Goal: Task Accomplishment & Management: Use online tool/utility

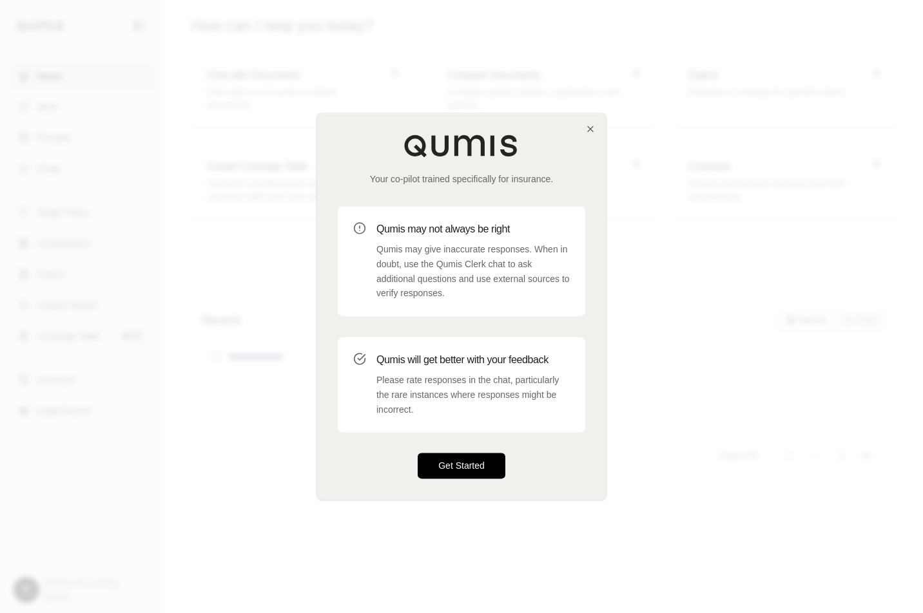
click at [444, 462] on button "Get Started" at bounding box center [462, 467] width 88 height 26
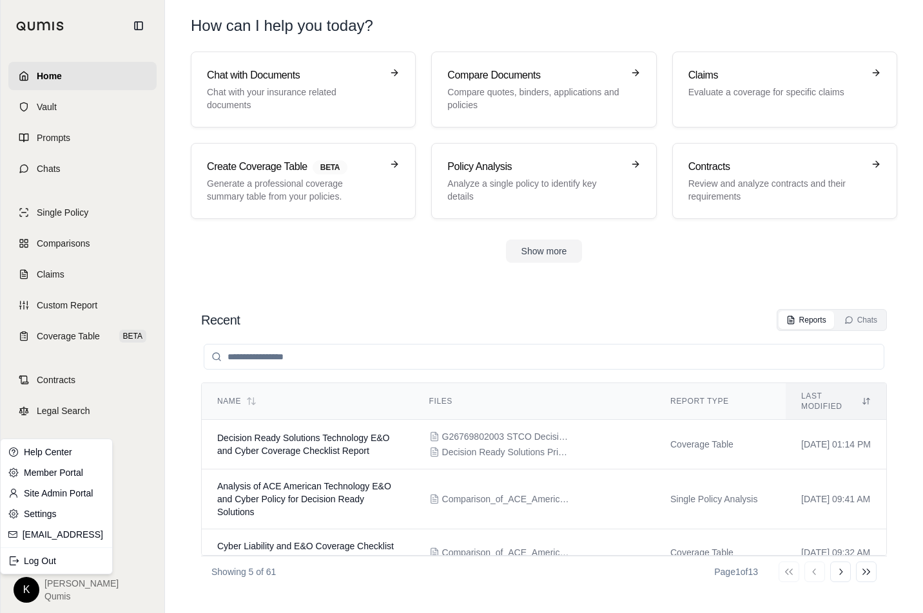
click at [32, 586] on html "Home Vault Prompts Chats Single Policy Comparisons Claims Custom Report Coverag…" at bounding box center [461, 306] width 923 height 613
click at [47, 493] on link "Site Admin Portal" at bounding box center [56, 493] width 106 height 21
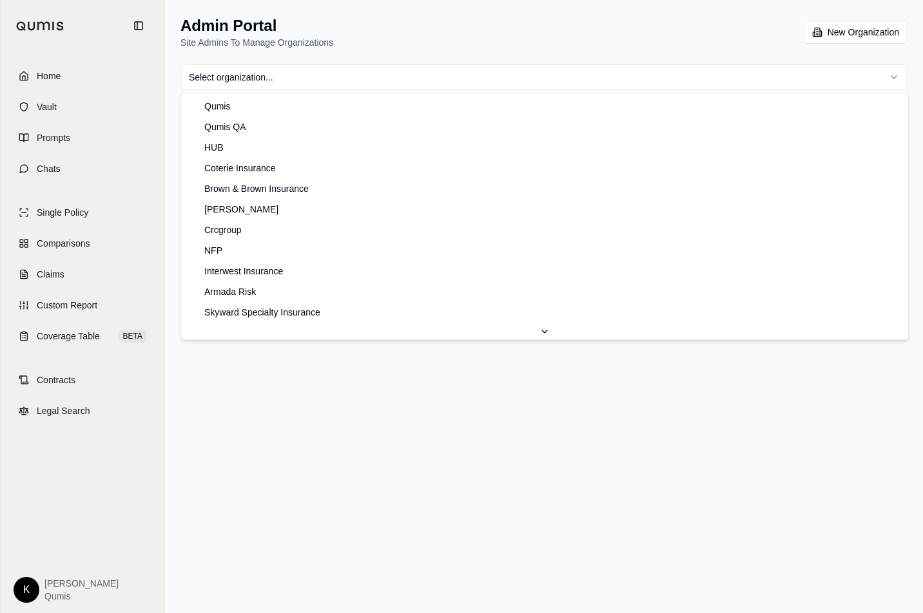
click at [490, 76] on html "Home Vault Prompts Chats Single Policy Comparisons Claims Custom Report Coverag…" at bounding box center [461, 306] width 923 height 613
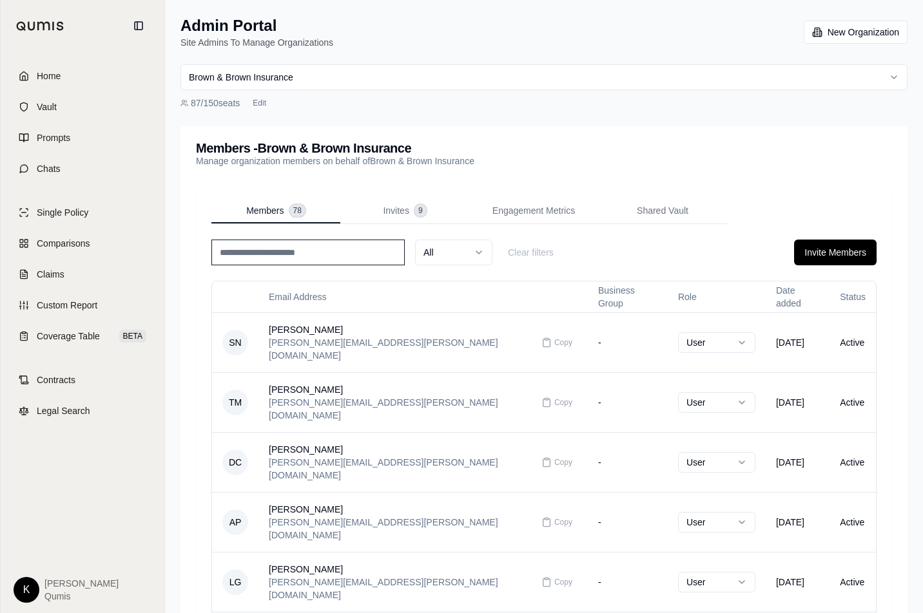
click at [335, 251] on input at bounding box center [307, 253] width 193 height 26
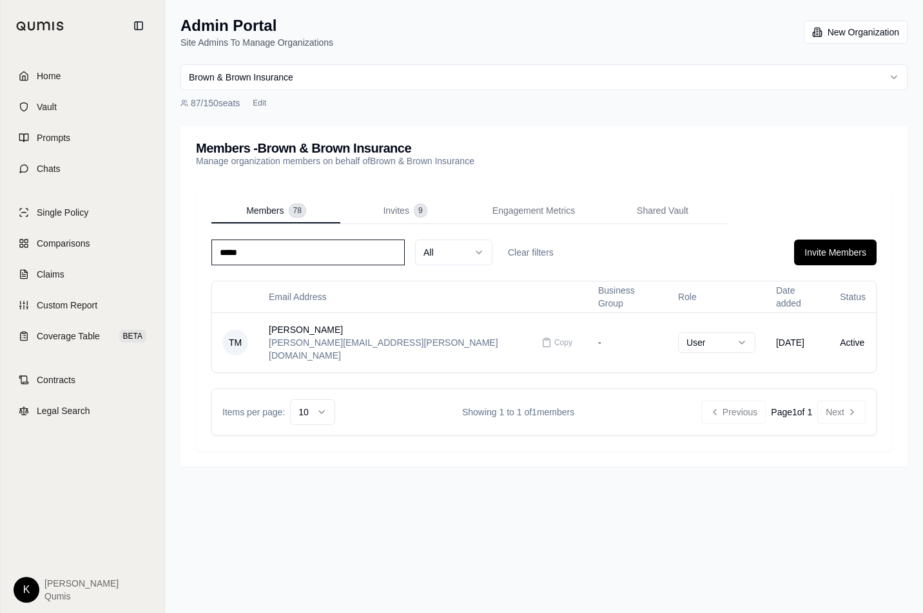
click at [641, 329] on html "Home Vault Prompts Chats Single Policy Comparisons Claims Custom Report Coverag…" at bounding box center [461, 306] width 923 height 613
click at [736, 253] on div "***** All Clear filters Invite Members" at bounding box center [543, 253] width 665 height 26
click at [326, 249] on input "*****" at bounding box center [307, 253] width 193 height 26
click at [325, 249] on input "*****" at bounding box center [307, 253] width 193 height 26
type input "******"
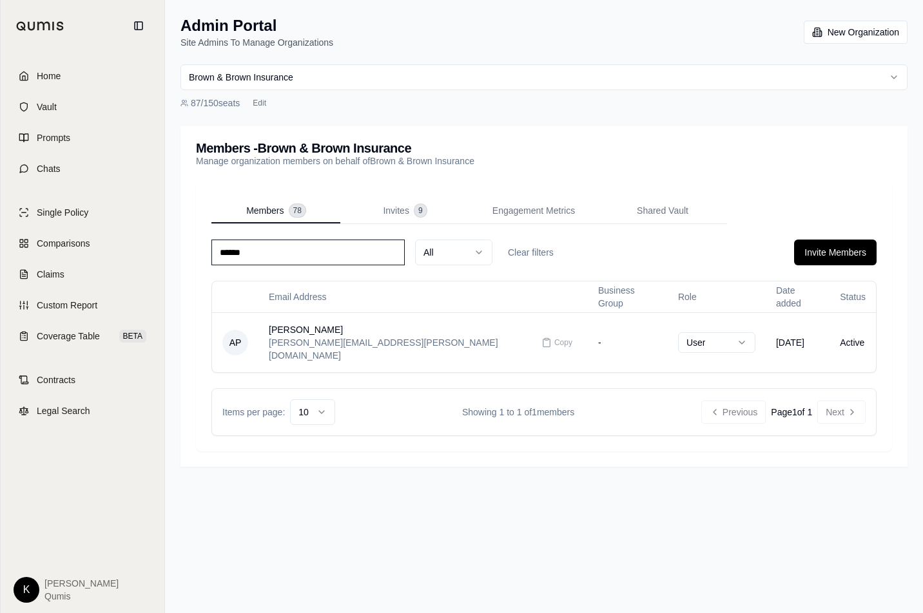
click at [646, 336] on html "Home Vault Prompts Chats Single Policy Comparisons Claims Custom Report Coverag…" at bounding box center [461, 306] width 923 height 613
click at [611, 155] on div "Members - Brown & Brown Insurance Manage organization members on behalf of Brow…" at bounding box center [544, 155] width 696 height 26
click at [494, 127] on div "Members - Brown & Brown Insurance Manage organization members on behalf of Brow…" at bounding box center [543, 154] width 727 height 57
click at [284, 252] on input "******" at bounding box center [307, 253] width 193 height 26
click at [284, 251] on input "******" at bounding box center [307, 253] width 193 height 26
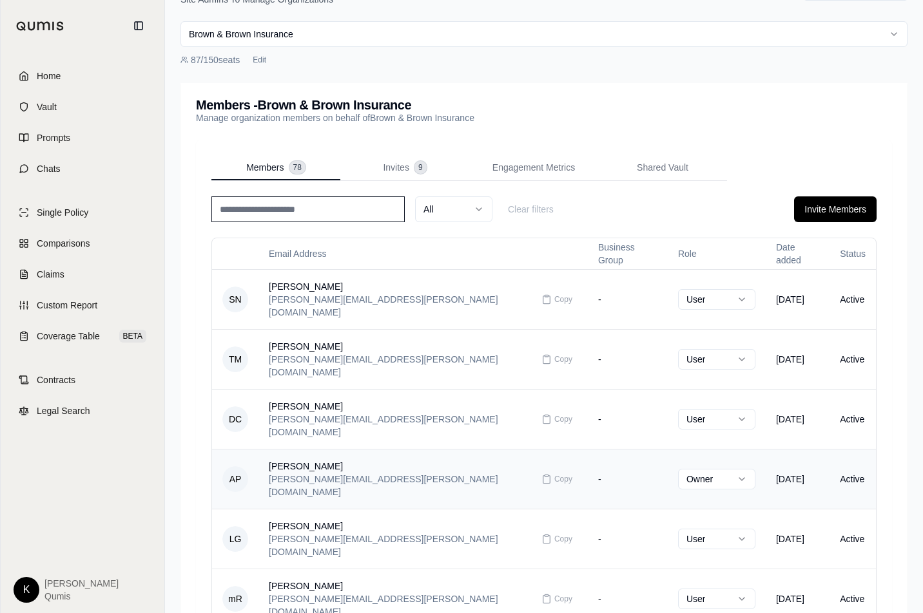
scroll to position [39, 0]
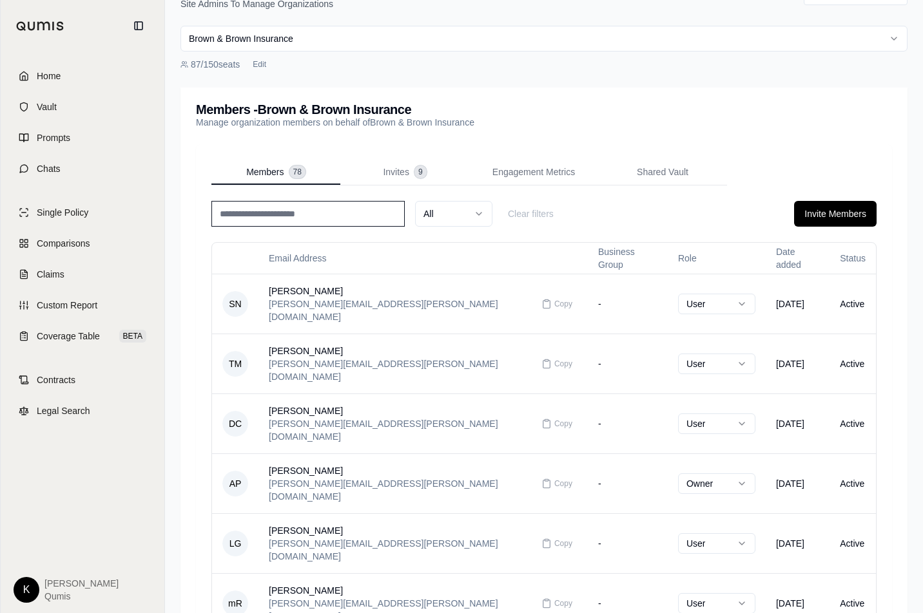
click at [34, 586] on html "Home Vault Prompts Chats Single Policy Comparisons Claims Custom Report Coverag…" at bounding box center [461, 465] width 923 height 1009
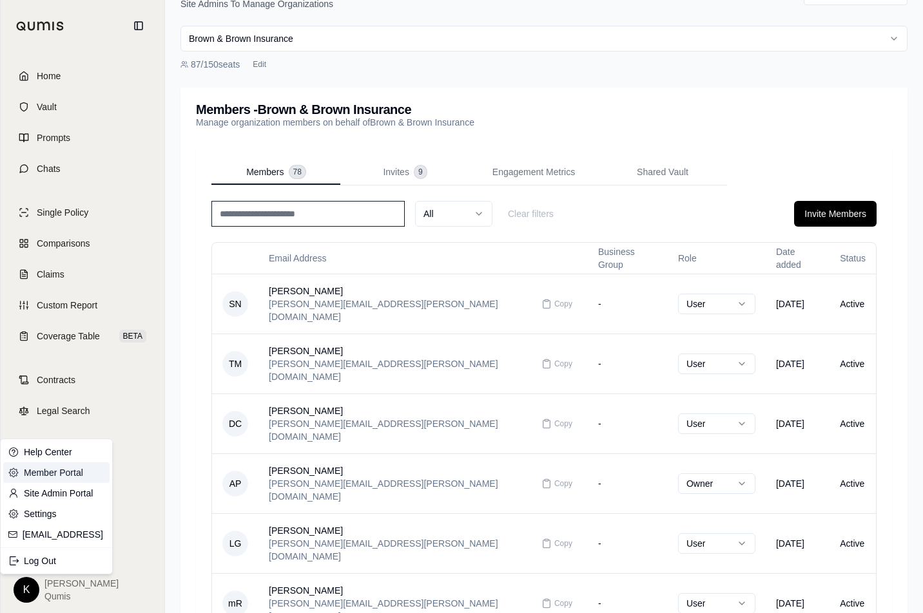
click at [72, 476] on link "Member Portal" at bounding box center [56, 473] width 106 height 21
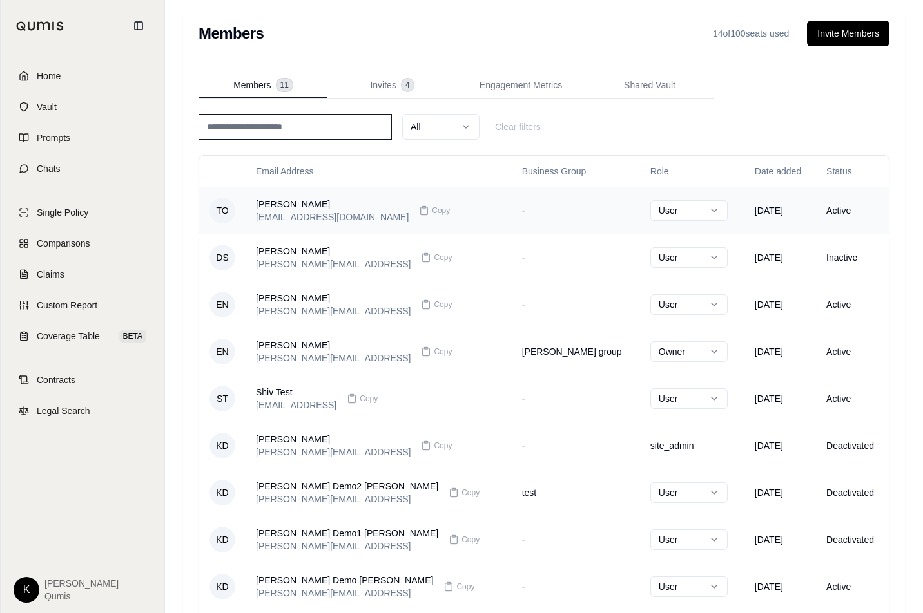
click at [771, 213] on td "Sep 10, 2025" at bounding box center [780, 210] width 72 height 47
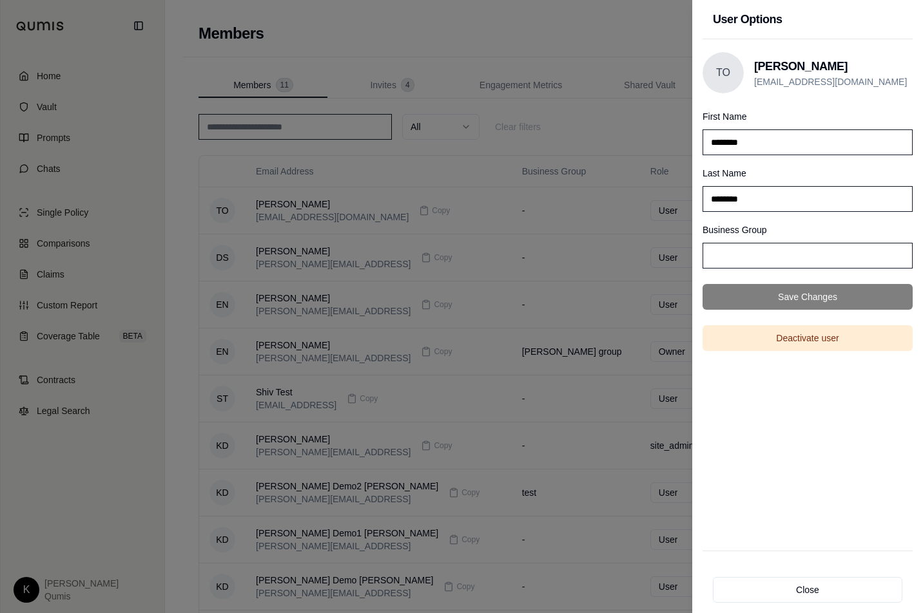
click at [635, 39] on div at bounding box center [461, 306] width 923 height 613
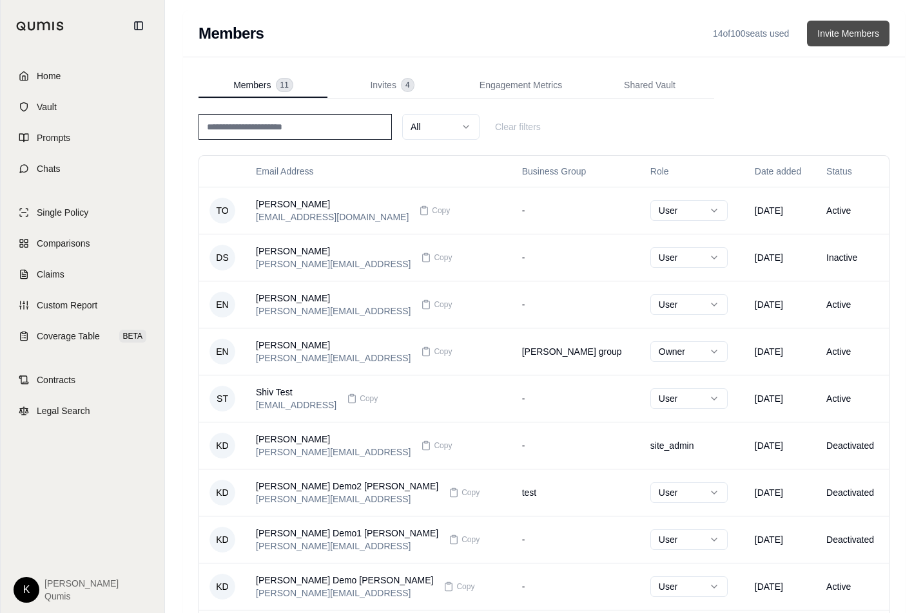
click at [838, 35] on button "Invite Members" at bounding box center [848, 34] width 82 height 26
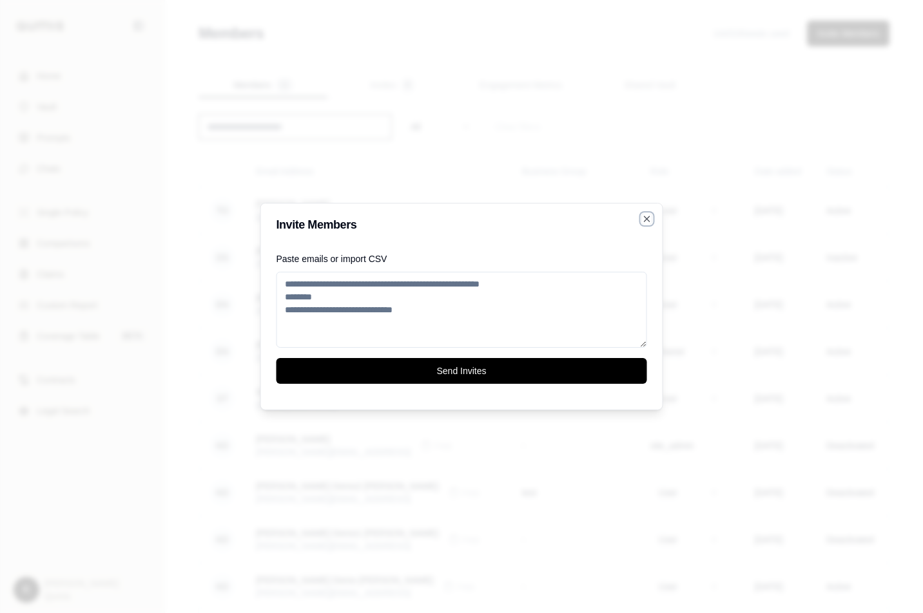
click at [649, 219] on icon "button" at bounding box center [647, 219] width 10 height 10
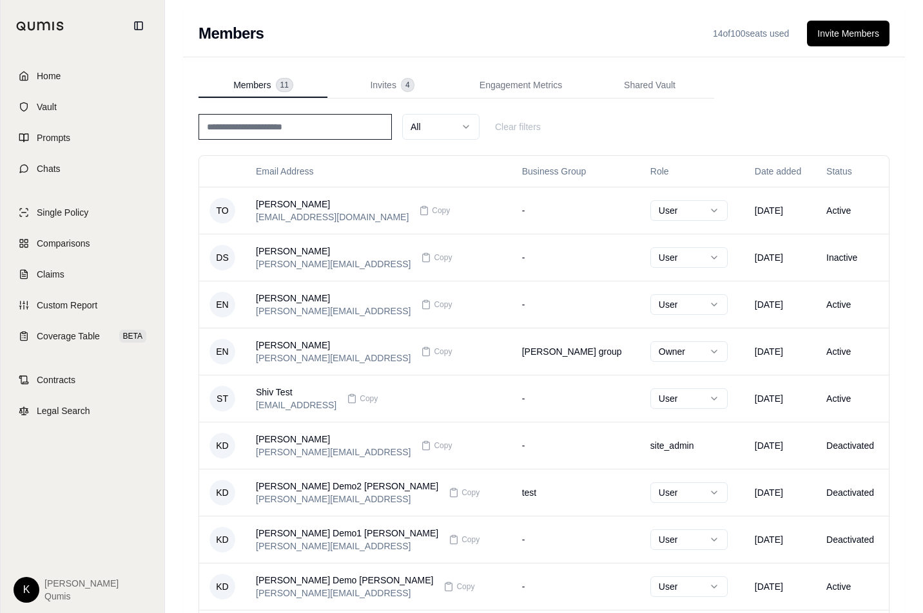
click at [512, 209] on td "-" at bounding box center [576, 210] width 128 height 47
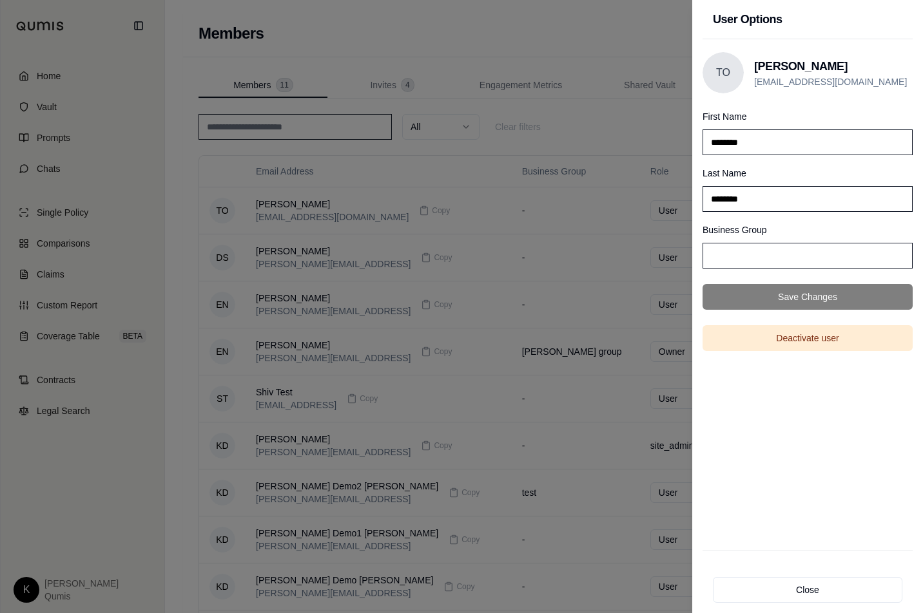
click at [653, 30] on div at bounding box center [461, 306] width 923 height 613
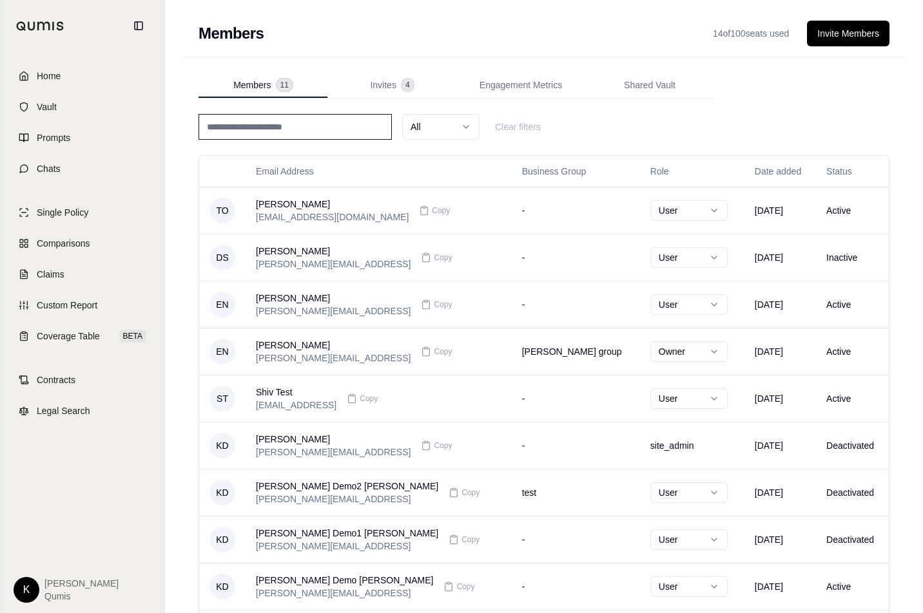
click at [26, 590] on html "Home Vault Prompts Chats Single Policy Comparisons Claims Custom Report Coverag…" at bounding box center [461, 373] width 923 height 747
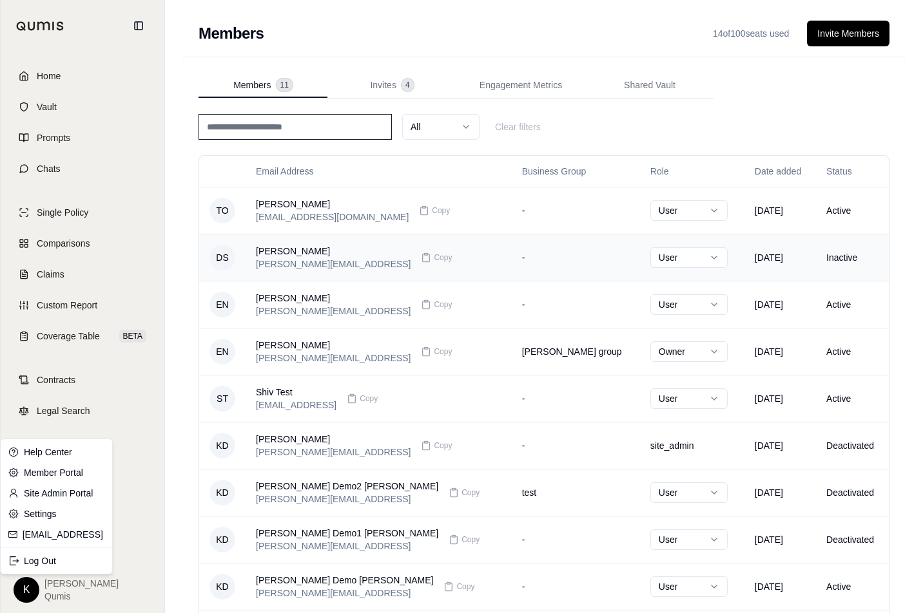
drag, startPoint x: 535, startPoint y: 258, endPoint x: 520, endPoint y: 258, distance: 14.8
click at [534, 258] on html "Home Vault Prompts Chats Single Policy Comparisons Claims Custom Report Coverag…" at bounding box center [461, 373] width 923 height 747
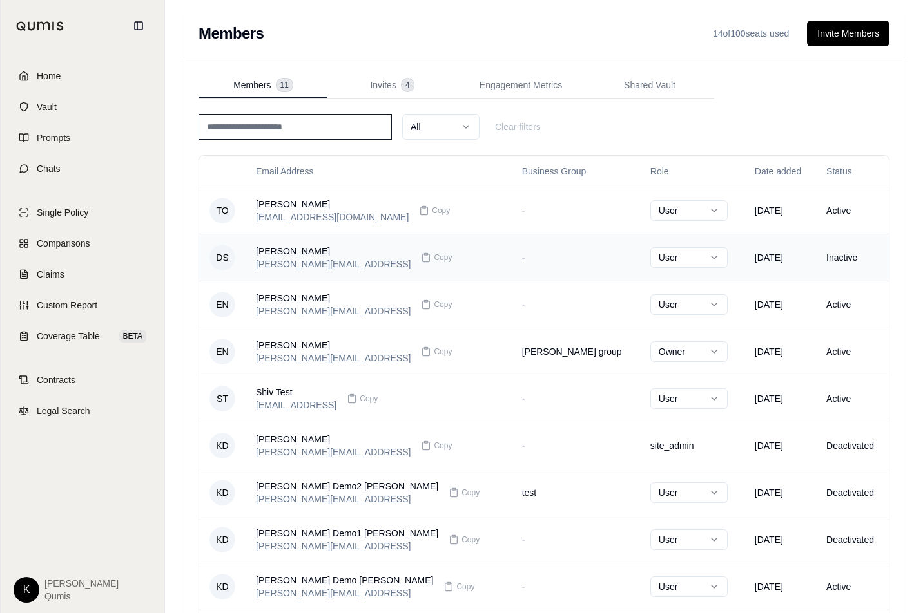
click at [512, 258] on td "-" at bounding box center [576, 257] width 128 height 47
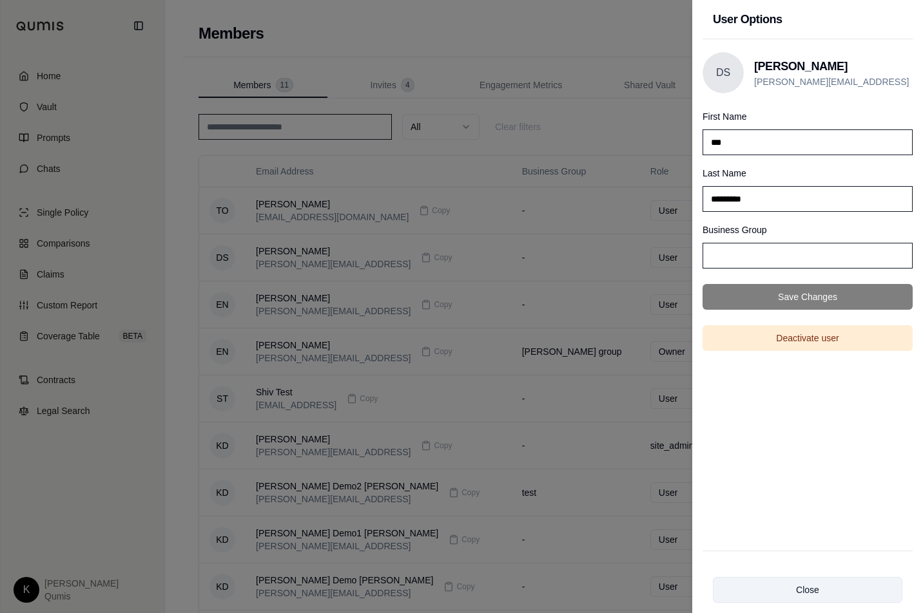
click at [828, 591] on button "Close" at bounding box center [807, 590] width 189 height 26
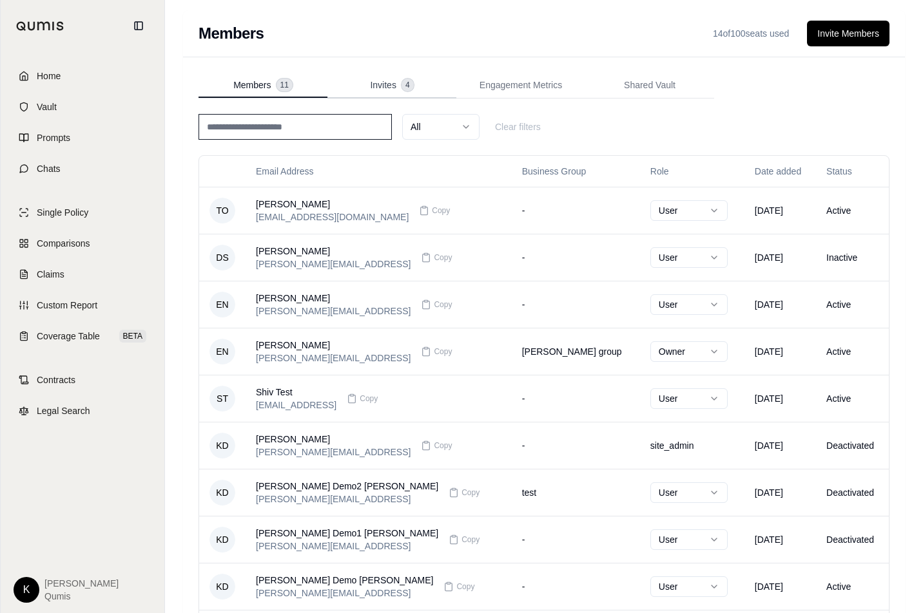
click at [373, 86] on span "Invites" at bounding box center [383, 85] width 26 height 13
click at [256, 84] on span "Members" at bounding box center [251, 85] width 37 height 13
click at [511, 86] on span "Engagement Metrics" at bounding box center [520, 85] width 82 height 13
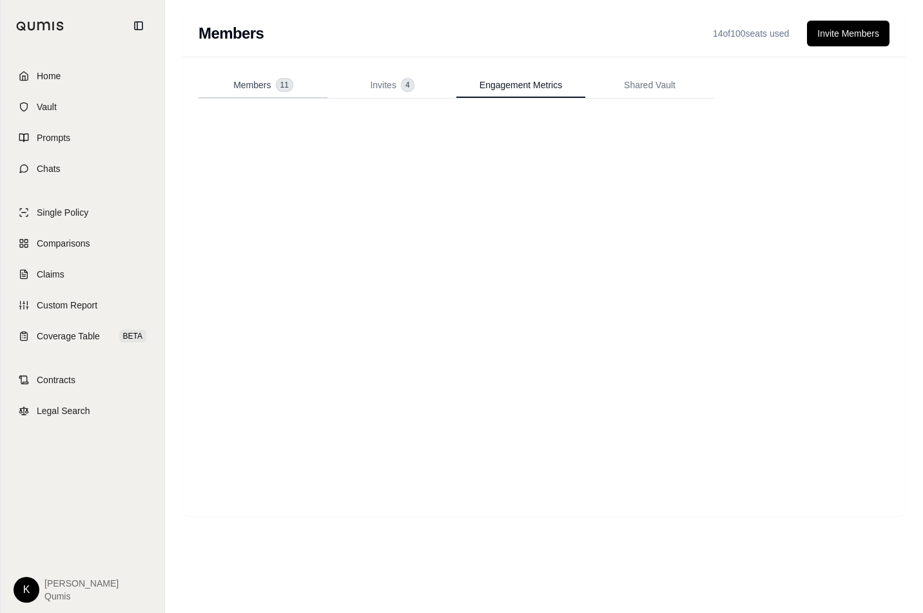
click at [271, 88] on span "Members" at bounding box center [251, 85] width 37 height 13
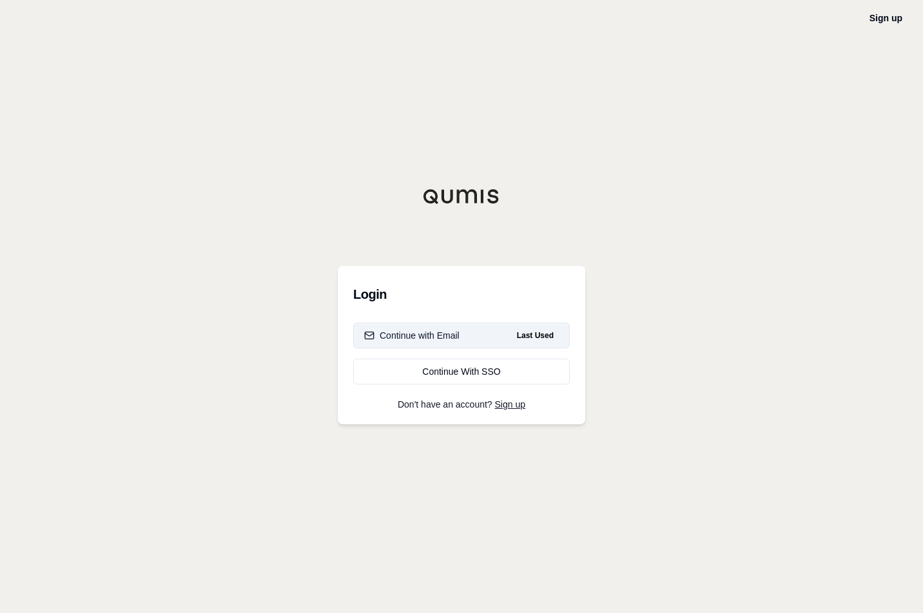
click at [432, 336] on div "Continue with Email" at bounding box center [411, 335] width 95 height 13
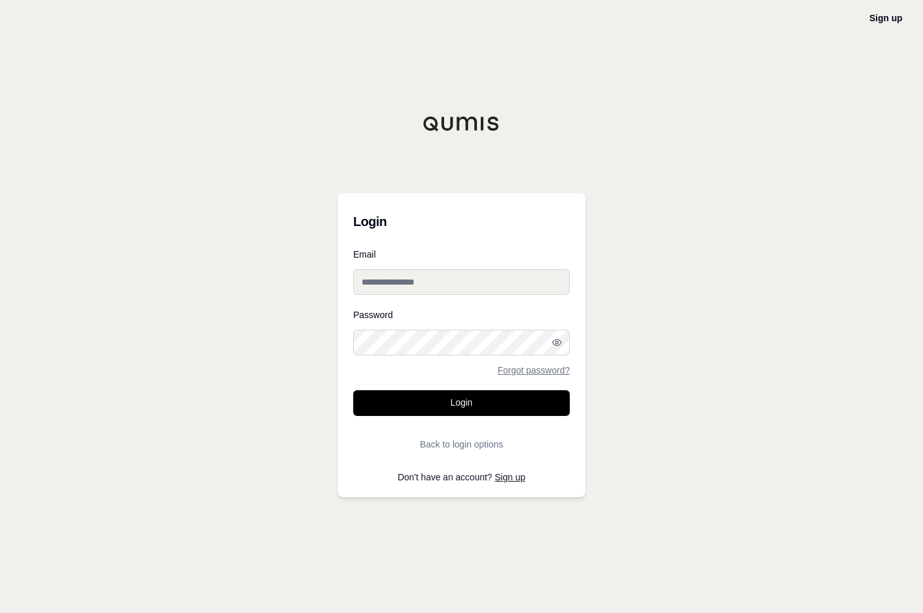
type input "**********"
click at [451, 400] on button "Login" at bounding box center [461, 404] width 217 height 26
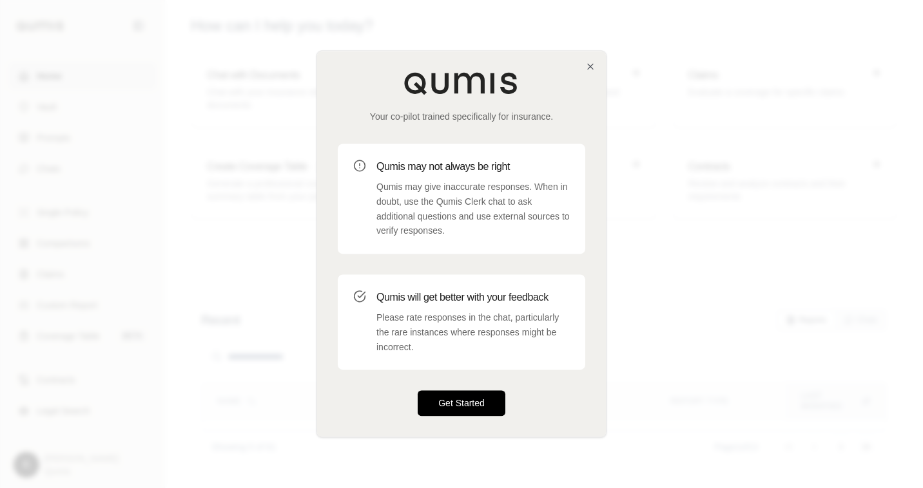
click at [447, 403] on button "Get Started" at bounding box center [462, 404] width 88 height 26
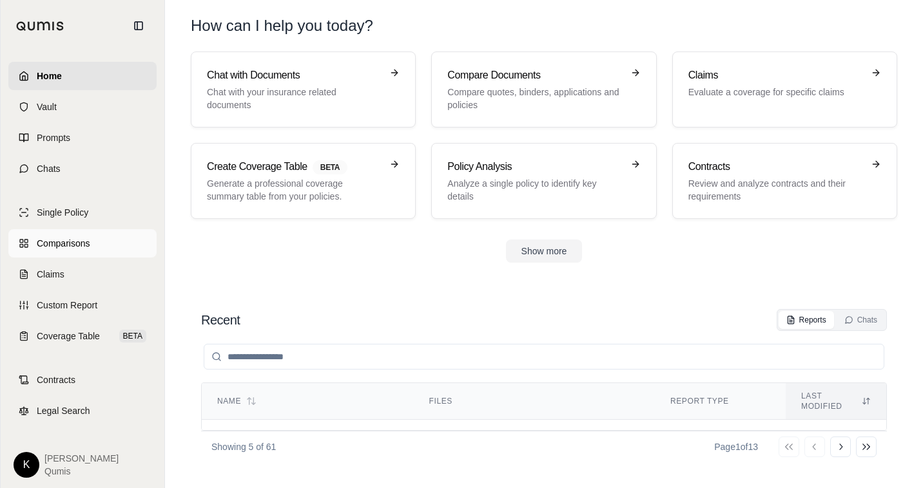
click at [73, 242] on span "Comparisons" at bounding box center [63, 243] width 53 height 13
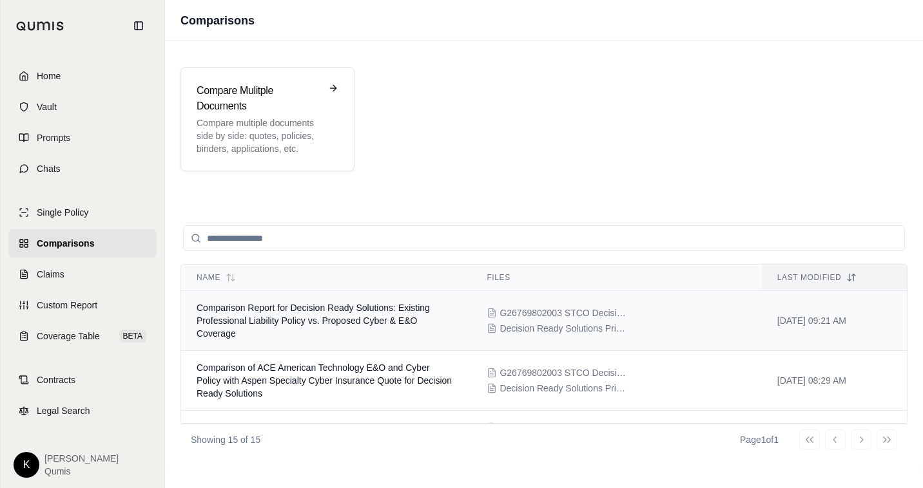
click at [374, 322] on span "Comparison Report for Decision Ready Solutions: Existing Professional Liability…" at bounding box center [313, 321] width 233 height 36
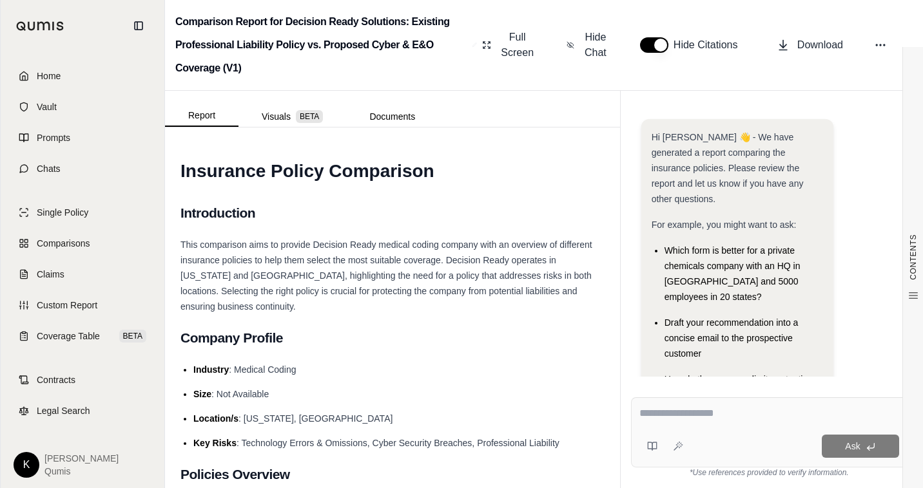
scroll to position [231, 0]
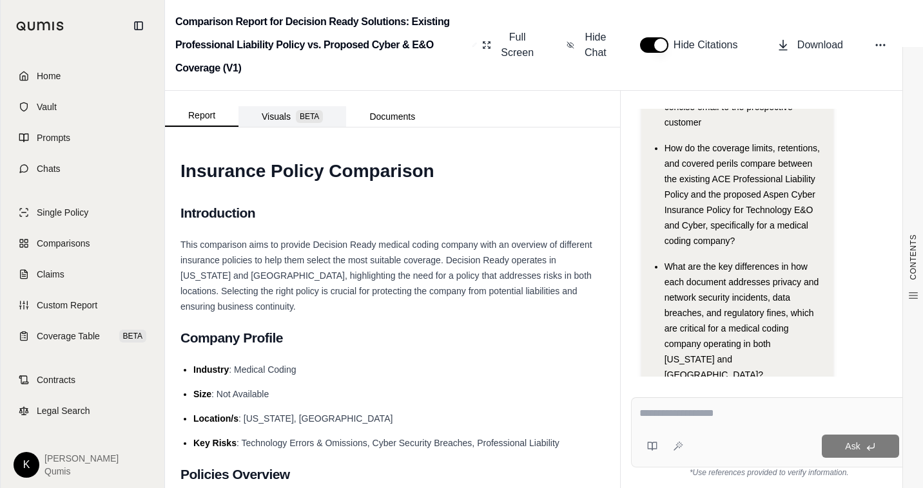
click at [290, 115] on button "Visuals BETA" at bounding box center [292, 116] width 108 height 21
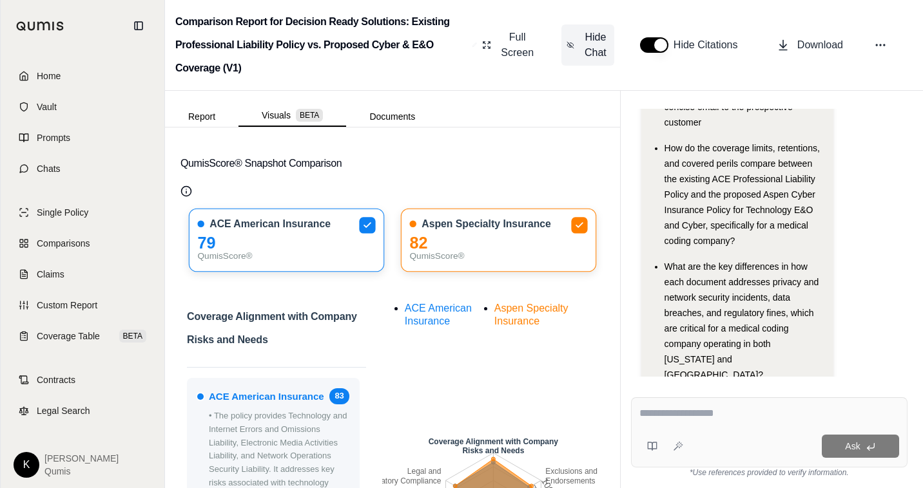
click at [602, 47] on span "Hide Chat" at bounding box center [595, 45] width 27 height 31
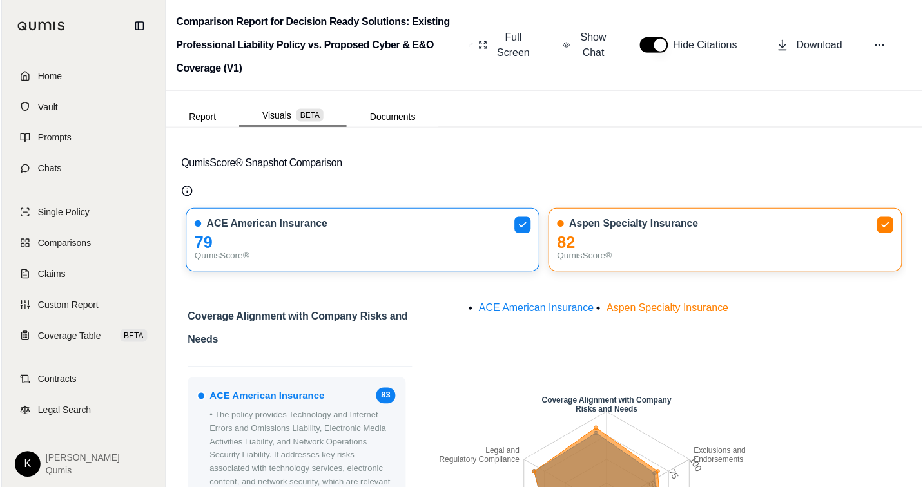
scroll to position [0, 0]
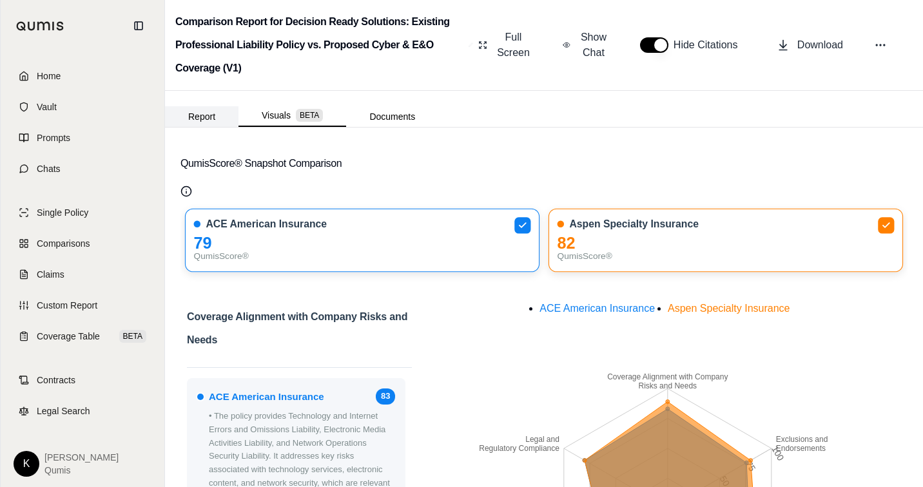
click at [198, 117] on button "Report" at bounding box center [201, 116] width 73 height 21
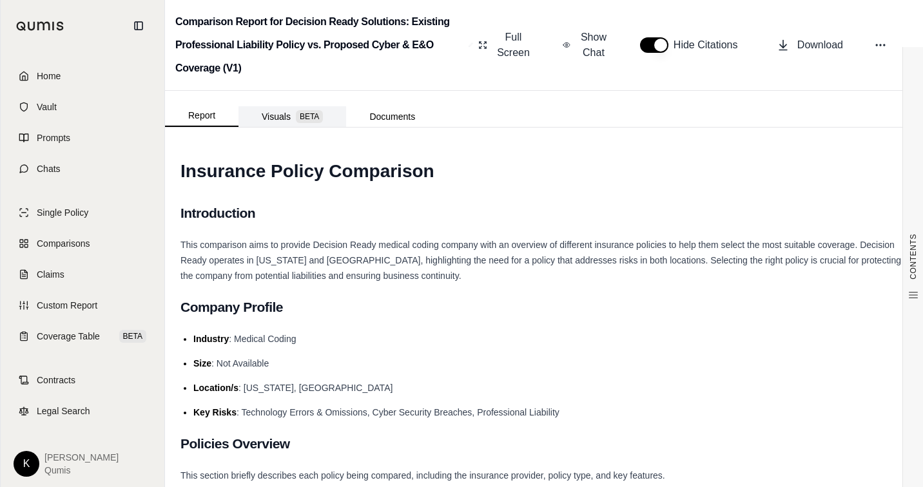
click at [294, 119] on button "Visuals BETA" at bounding box center [292, 116] width 108 height 21
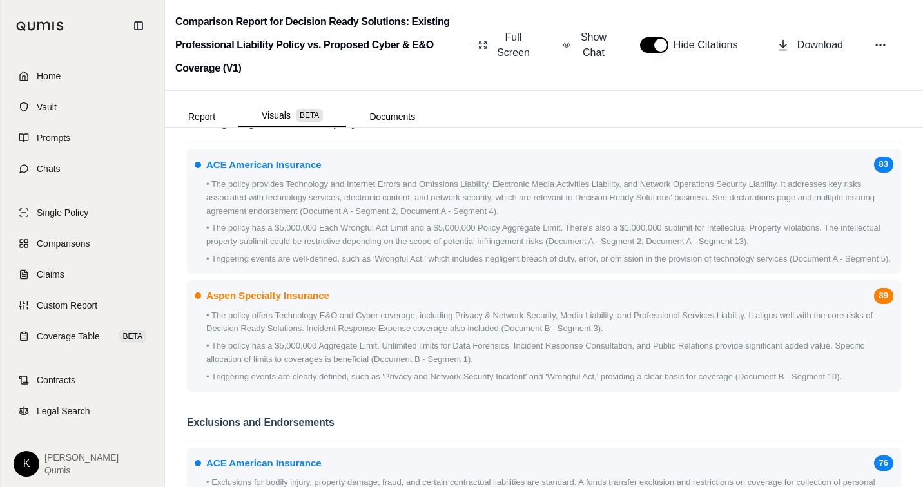
scroll to position [724, 0]
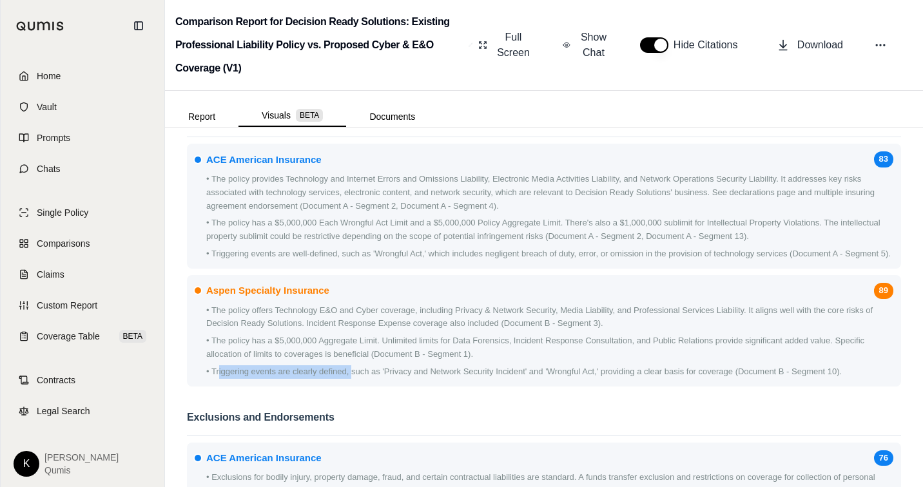
drag, startPoint x: 219, startPoint y: 374, endPoint x: 352, endPoint y: 373, distance: 132.7
click at [352, 372] on p "• Triggering events are clearly defined, such as 'Privacy and Network Security …" at bounding box center [549, 372] width 687 height 14
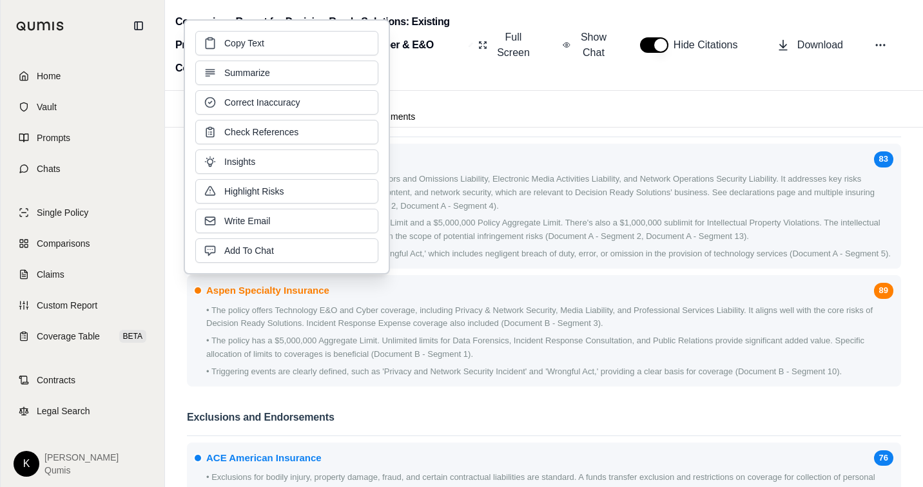
drag, startPoint x: 431, startPoint y: 388, endPoint x: 442, endPoint y: 387, distance: 11.0
click at [432, 388] on div "Coverage Alignment with Company Risks and Needs ACE American Insurance 83 • The…" at bounding box center [544, 247] width 714 height 291
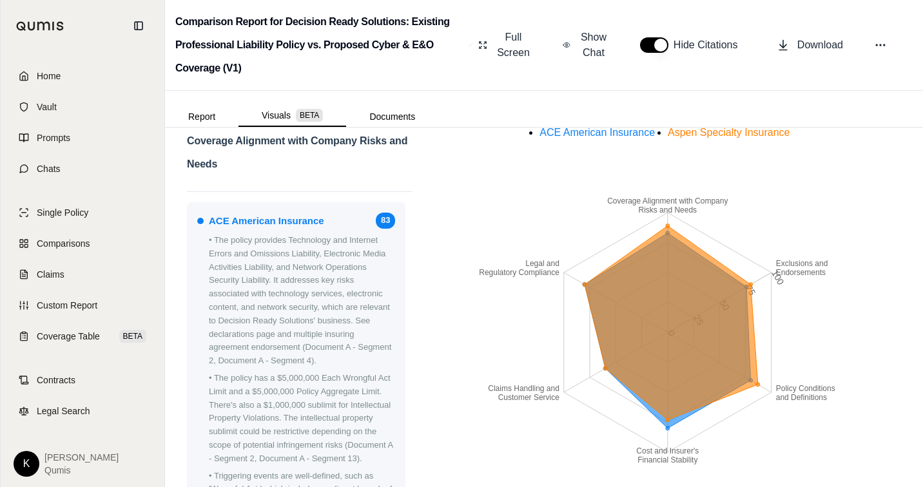
scroll to position [0, 0]
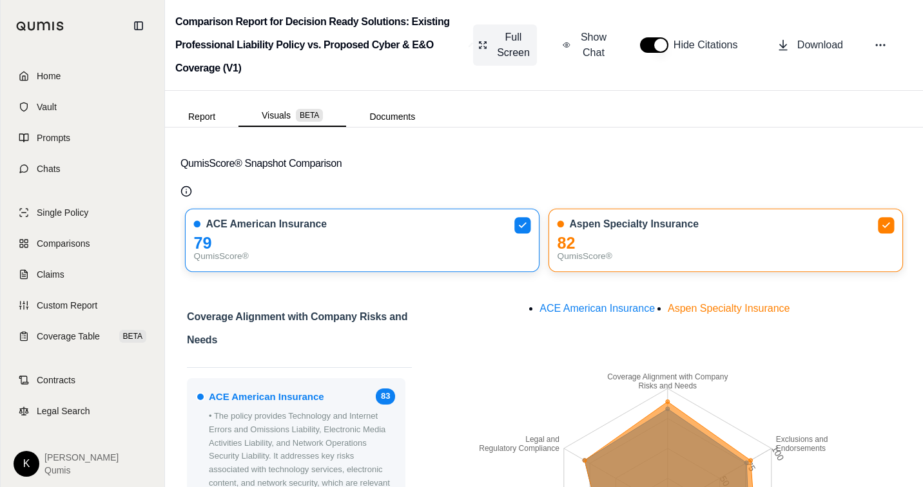
click at [508, 54] on span "Full Screen" at bounding box center [513, 45] width 37 height 31
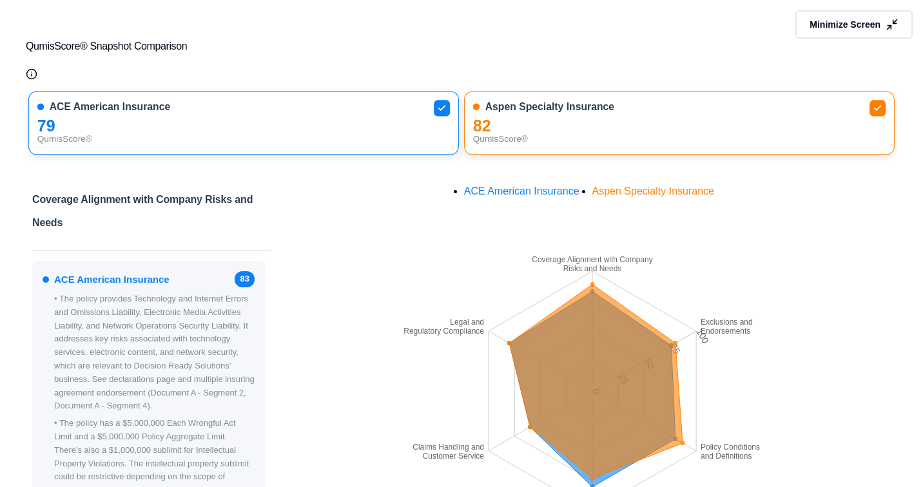
click at [832, 23] on span "Minimize Screen" at bounding box center [844, 24] width 71 height 13
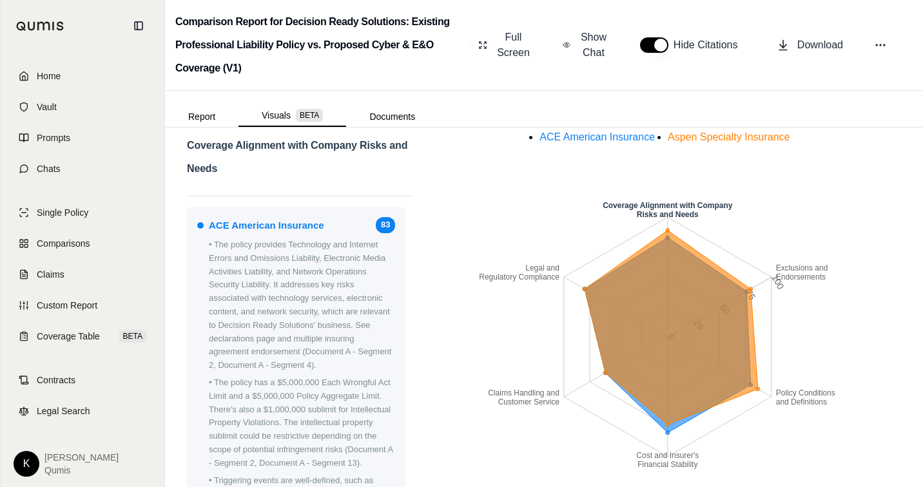
scroll to position [172, 0]
click at [46, 77] on span "Home" at bounding box center [49, 76] width 24 height 13
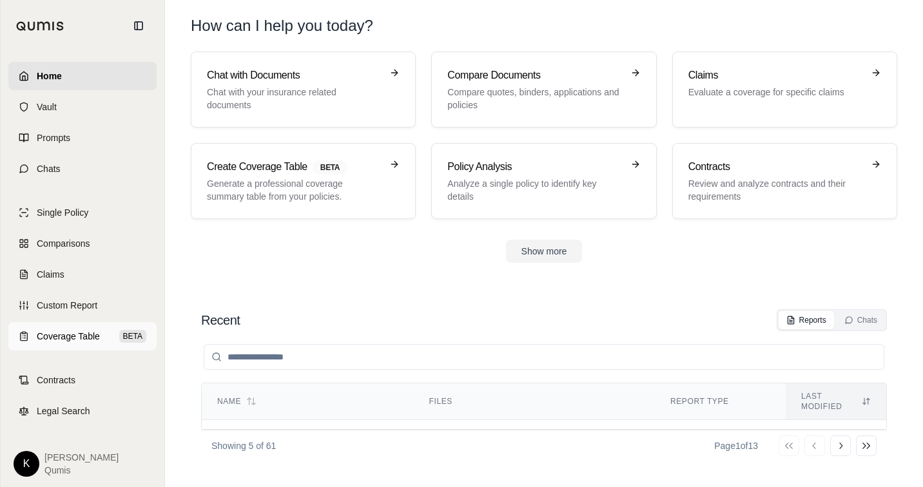
click at [70, 338] on span "Coverage Table" at bounding box center [68, 336] width 63 height 13
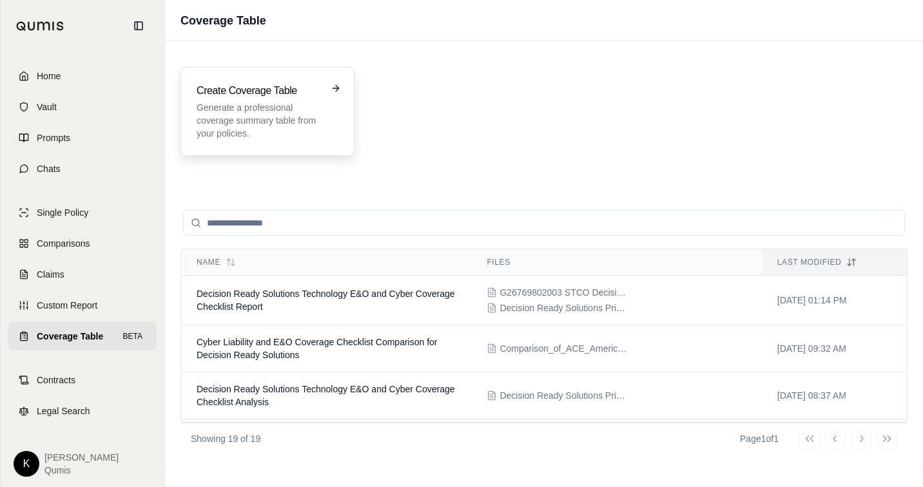
click at [262, 118] on p "Generate a professional coverage summary table from your policies." at bounding box center [259, 120] width 124 height 39
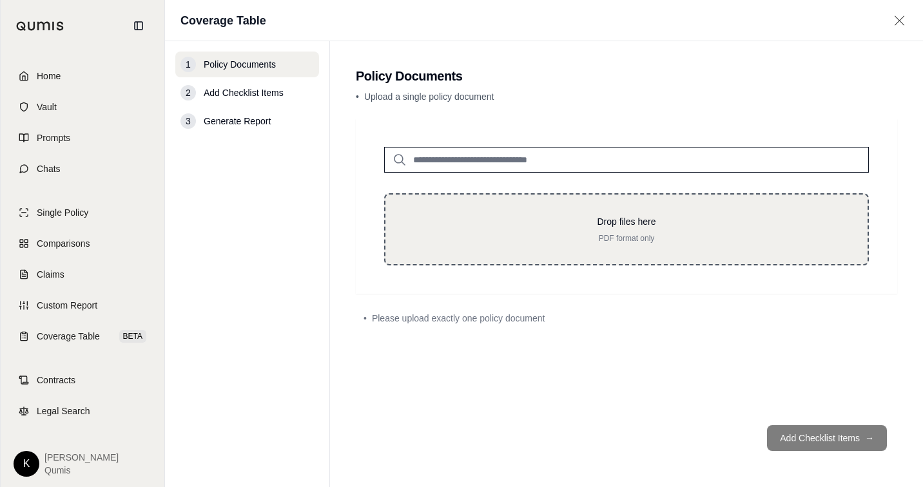
click at [586, 251] on div "Drop files here PDF format only" at bounding box center [626, 229] width 485 height 72
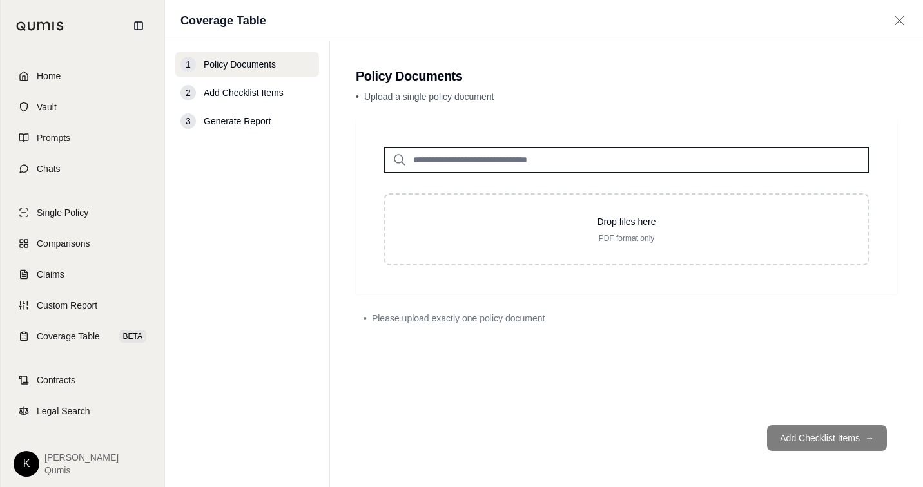
type input "**********"
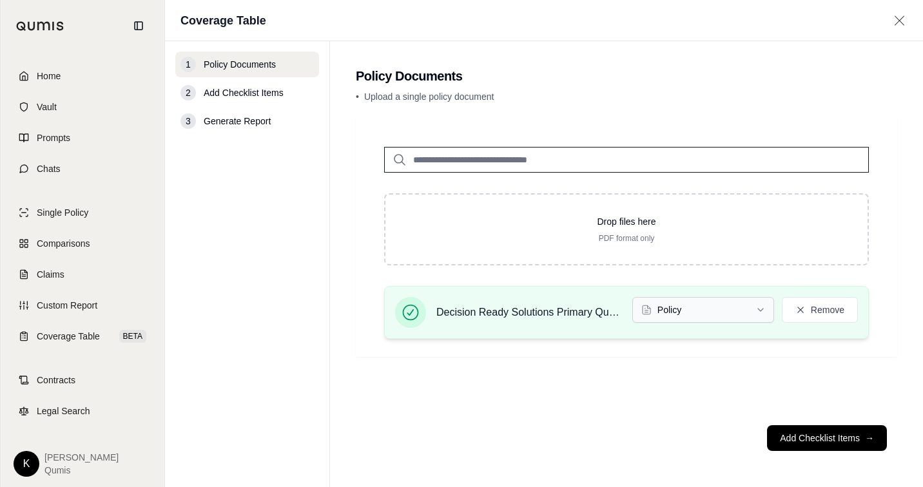
click at [719, 314] on html "Home Vault Prompts Chats Single Policy Comparisons Claims Custom Report Coverag…" at bounding box center [461, 243] width 923 height 487
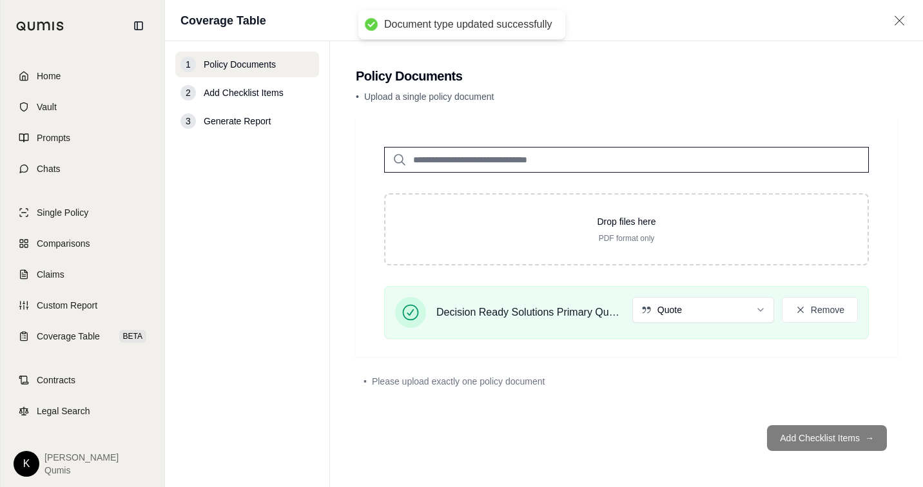
click at [545, 384] on div "• Please upload exactly one policy document" at bounding box center [626, 381] width 526 height 13
click at [839, 434] on footer "Add Checklist Items →" at bounding box center [626, 438] width 541 height 46
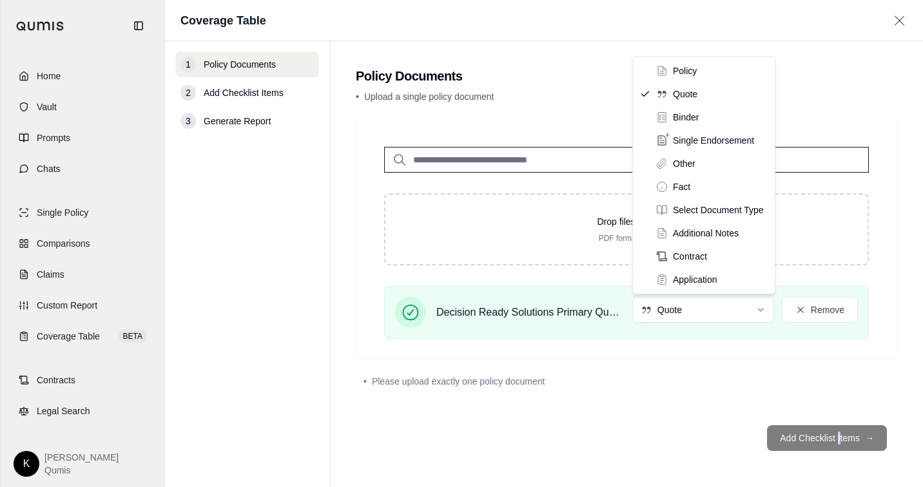
click at [719, 304] on html "Home Vault Prompts Chats Single Policy Comparisons Claims Custom Report Coverag…" at bounding box center [461, 243] width 923 height 487
drag, startPoint x: 679, startPoint y: 77, endPoint x: 683, endPoint y: 84, distance: 8.6
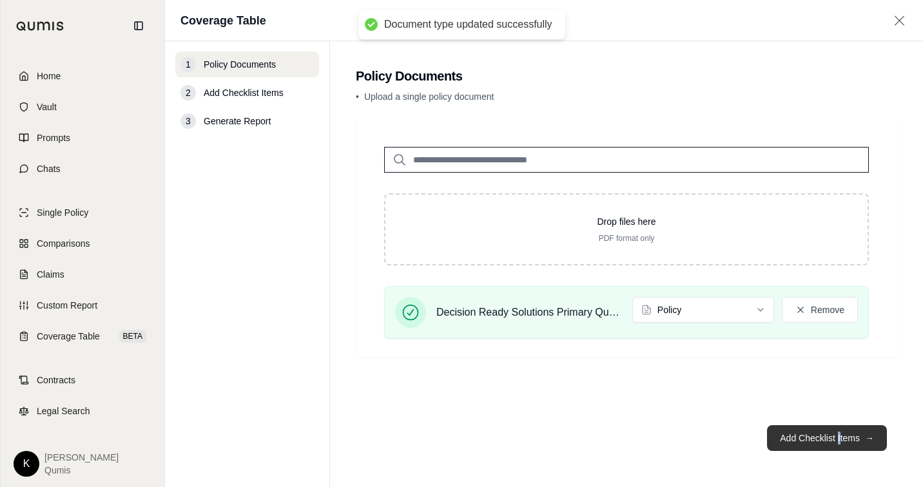
click at [825, 439] on button "Add Checklist Items →" at bounding box center [827, 438] width 120 height 26
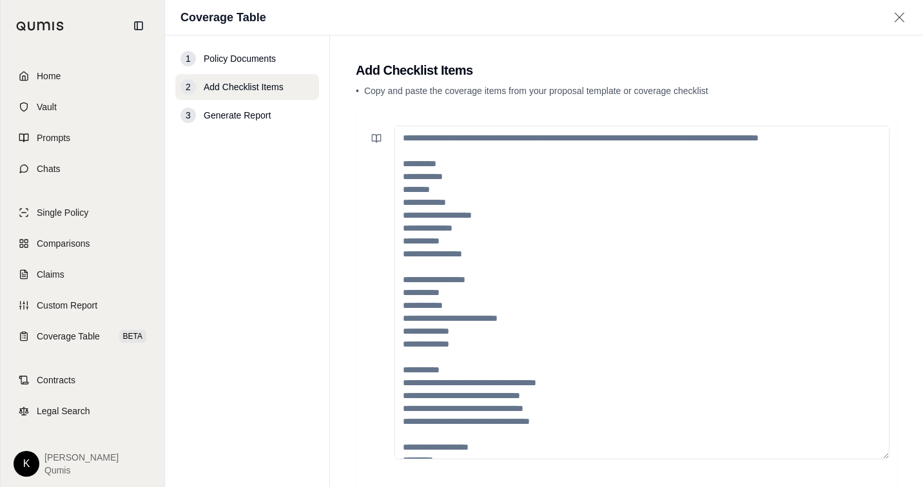
click at [723, 153] on textarea at bounding box center [641, 293] width 495 height 334
paste textarea "**********"
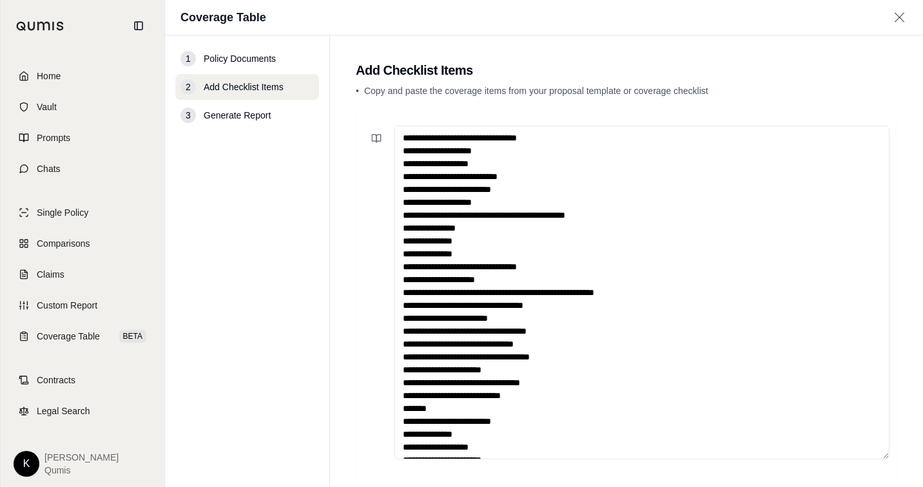
click at [479, 152] on textarea at bounding box center [641, 293] width 495 height 334
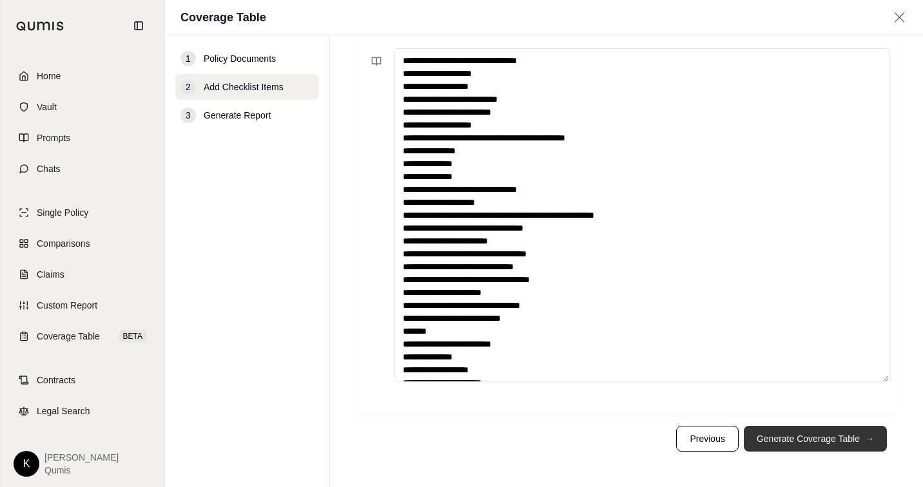
type textarea "**********"
click at [818, 443] on button "Generate Coverage Table →" at bounding box center [815, 439] width 143 height 26
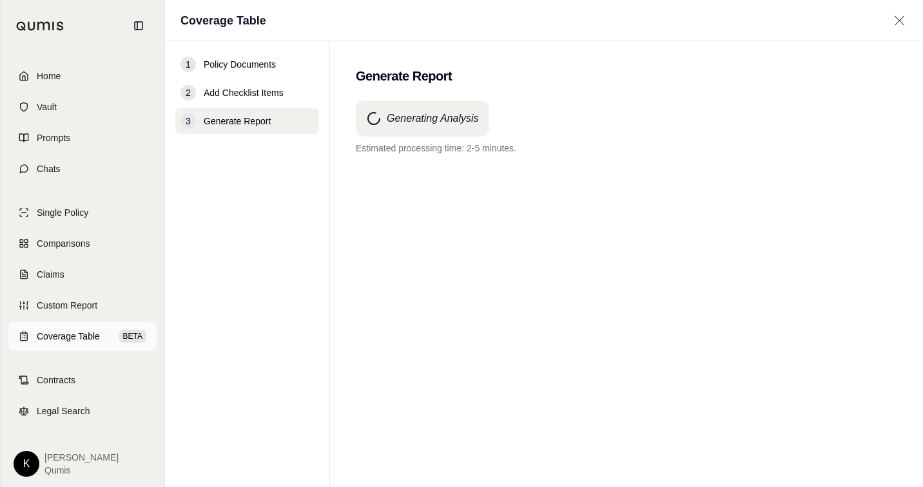
click at [61, 332] on span "Coverage Table" at bounding box center [68, 336] width 63 height 13
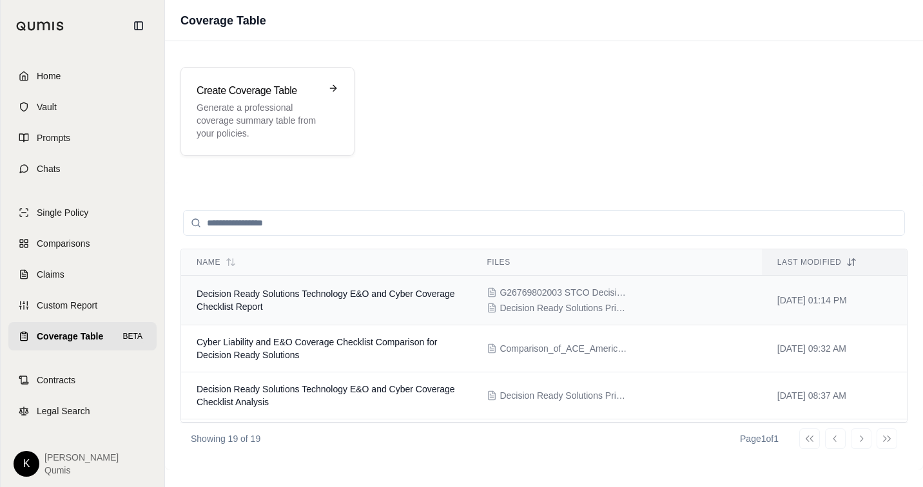
click at [378, 307] on td "Decision Ready Solutions Technology E&O and Cyber Coverage Checklist Report" at bounding box center [326, 301] width 290 height 50
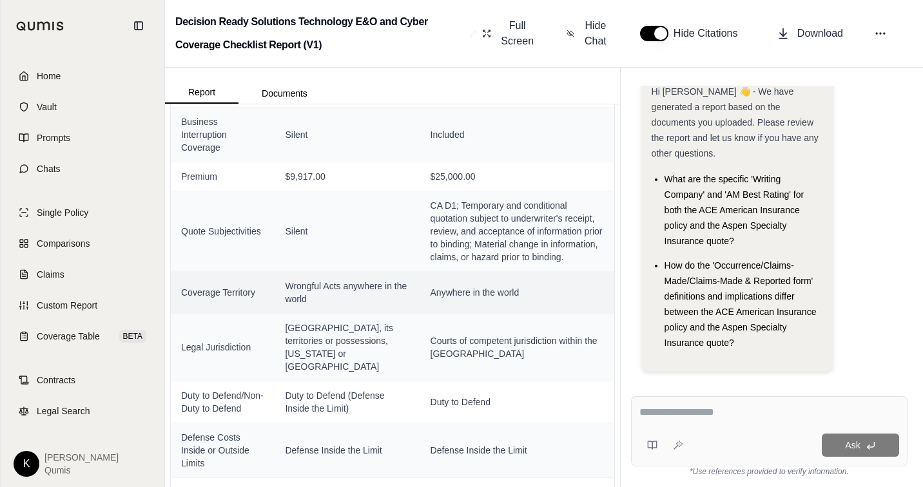
scroll to position [831, 0]
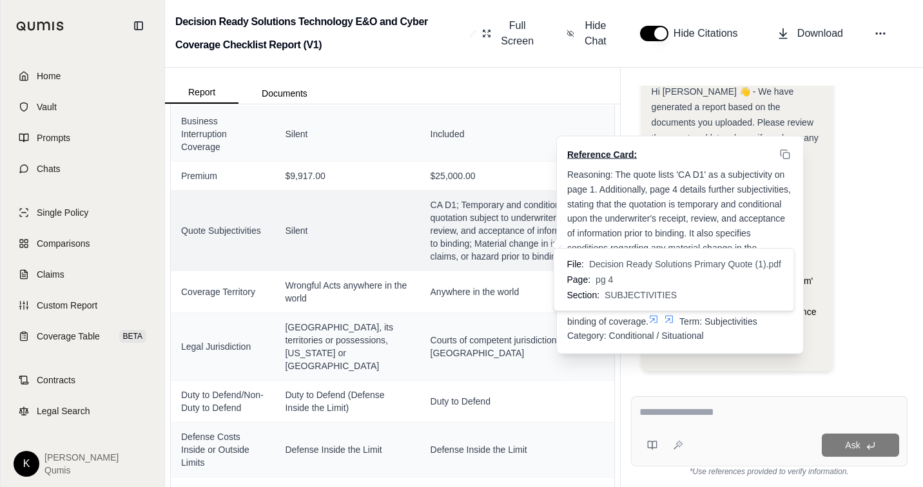
click at [670, 314] on icon at bounding box center [669, 319] width 10 height 10
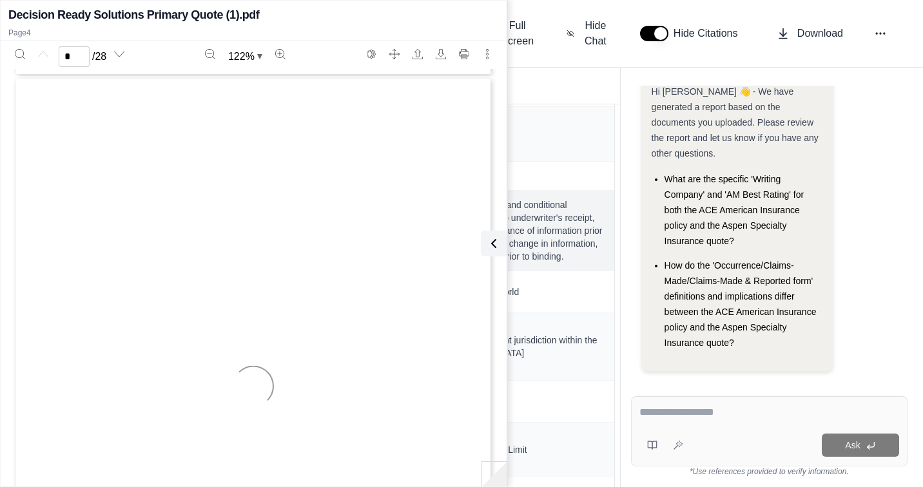
scroll to position [1861, 0]
type input "*"
click at [27, 59] on button "Search" at bounding box center [20, 54] width 21 height 21
click at [496, 243] on icon at bounding box center [493, 243] width 15 height 15
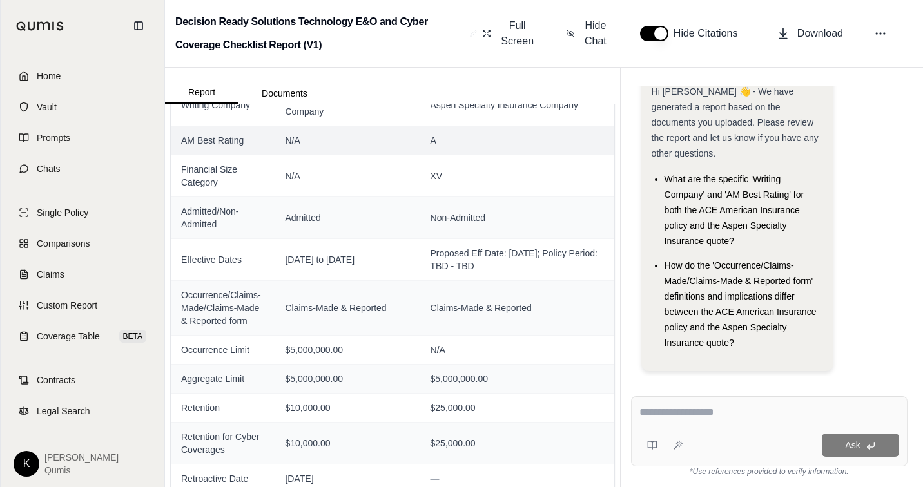
scroll to position [0, 0]
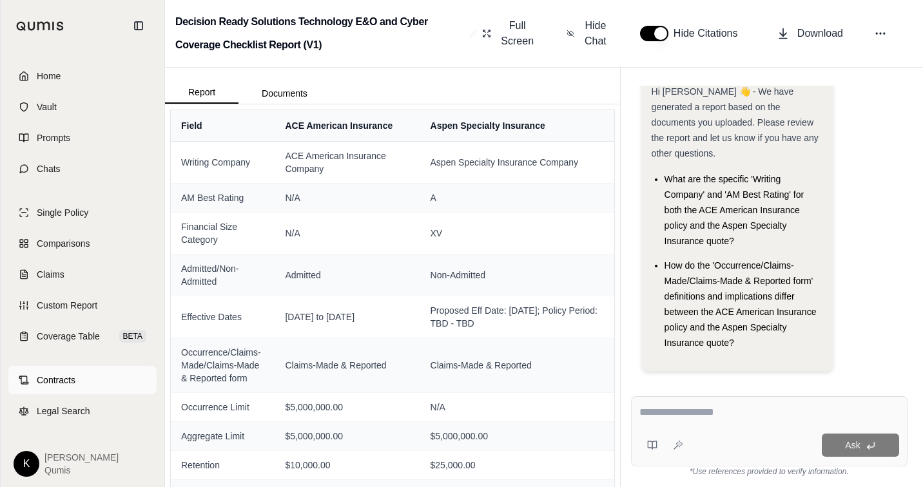
click at [80, 385] on link "Contracts" at bounding box center [82, 380] width 148 height 28
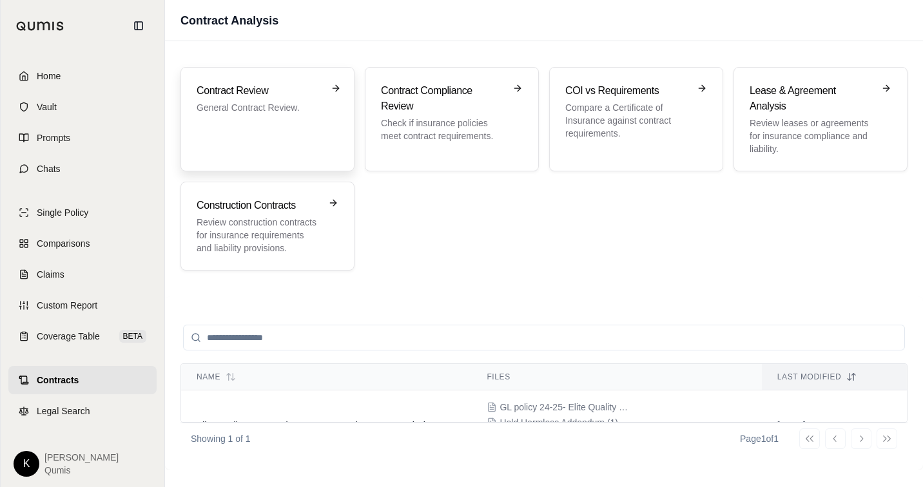
click at [248, 108] on p "General Contract Review." at bounding box center [259, 107] width 124 height 13
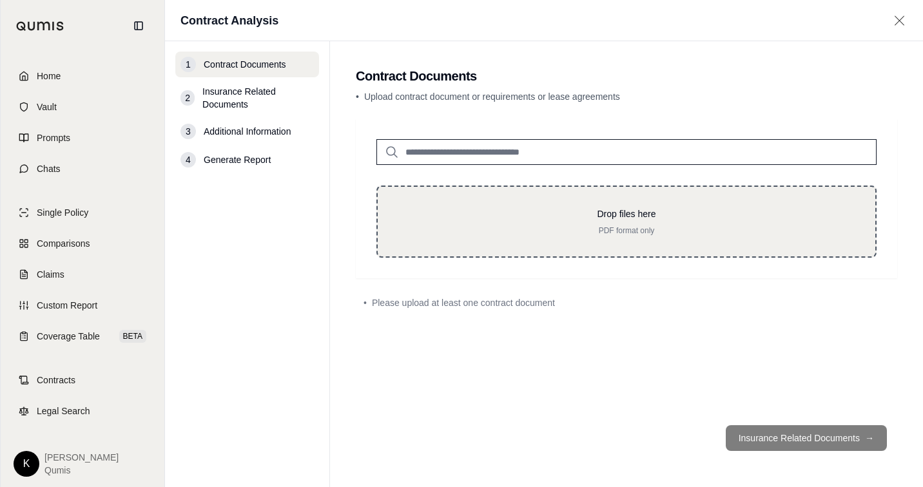
click at [546, 202] on div "Drop files here PDF format only" at bounding box center [626, 222] width 500 height 72
type input "**********"
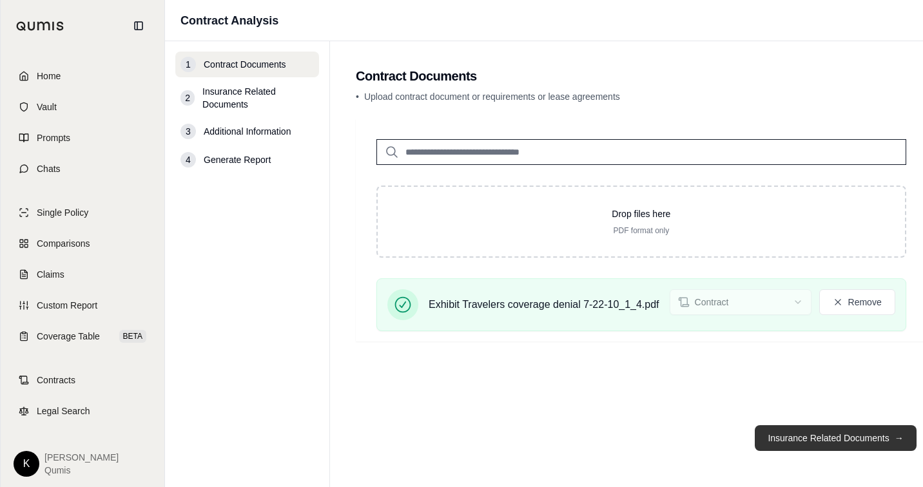
click at [811, 444] on button "Insurance Related Documents →" at bounding box center [835, 438] width 161 height 26
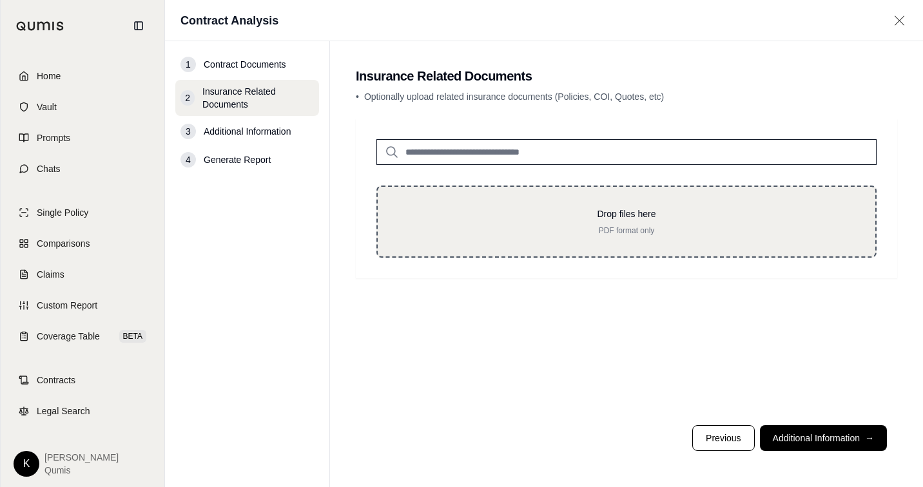
click at [523, 211] on p "Drop files here" at bounding box center [626, 213] width 456 height 13
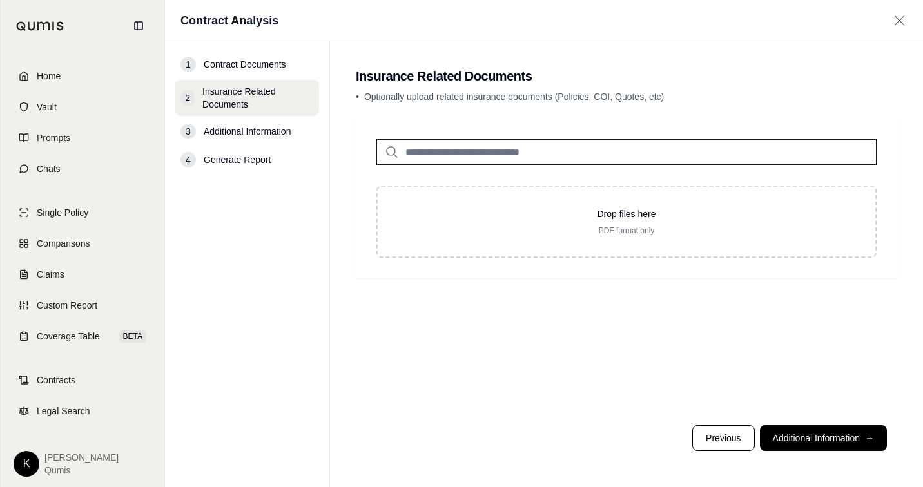
click at [545, 162] on input "search" at bounding box center [626, 152] width 500 height 26
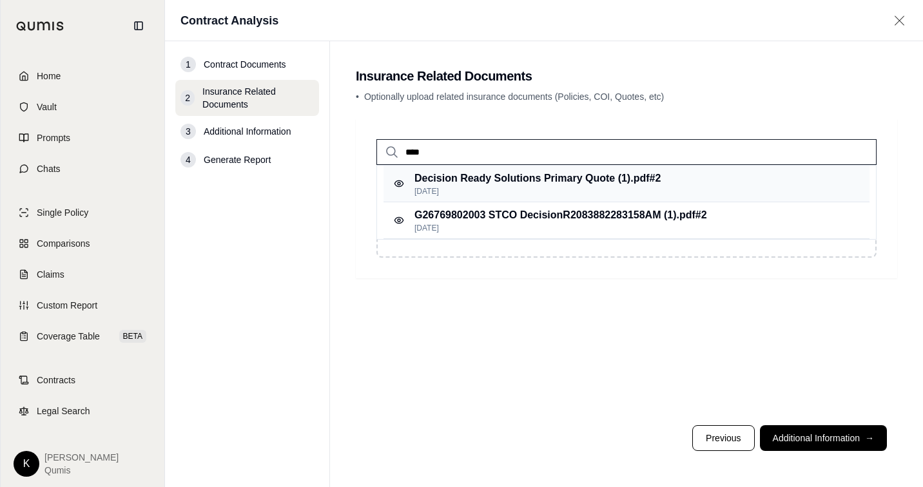
type input "****"
click at [619, 178] on p "Decision Ready Solutions Primary Quote (1).pdf #2" at bounding box center [537, 178] width 246 height 15
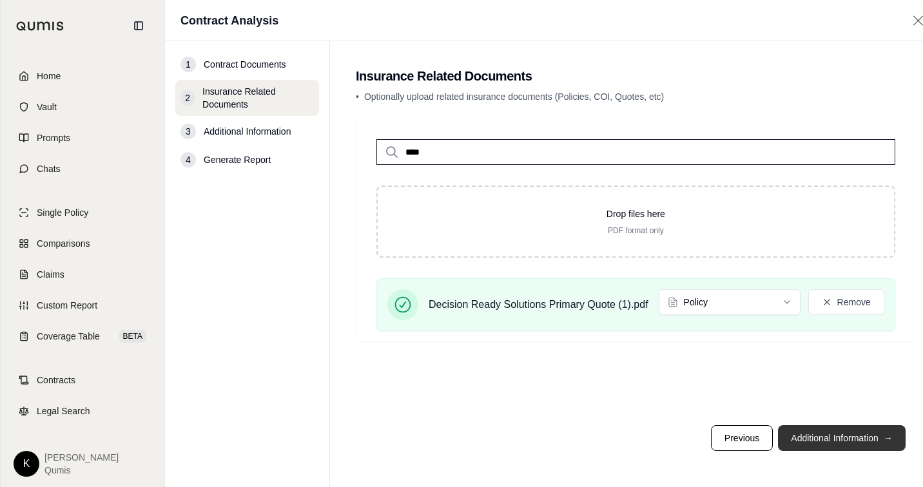
click at [851, 436] on button "Additional Information →" at bounding box center [841, 438] width 127 height 26
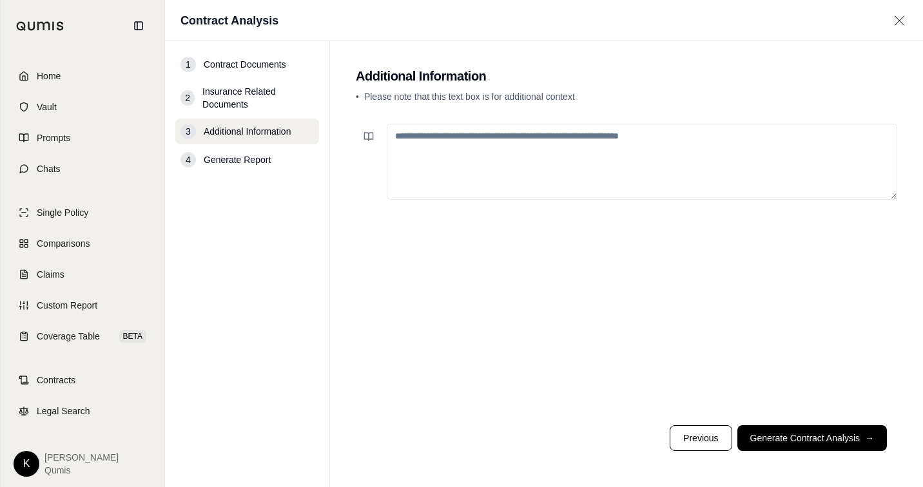
click at [790, 434] on button "Generate Contract Analysis →" at bounding box center [812, 438] width 150 height 26
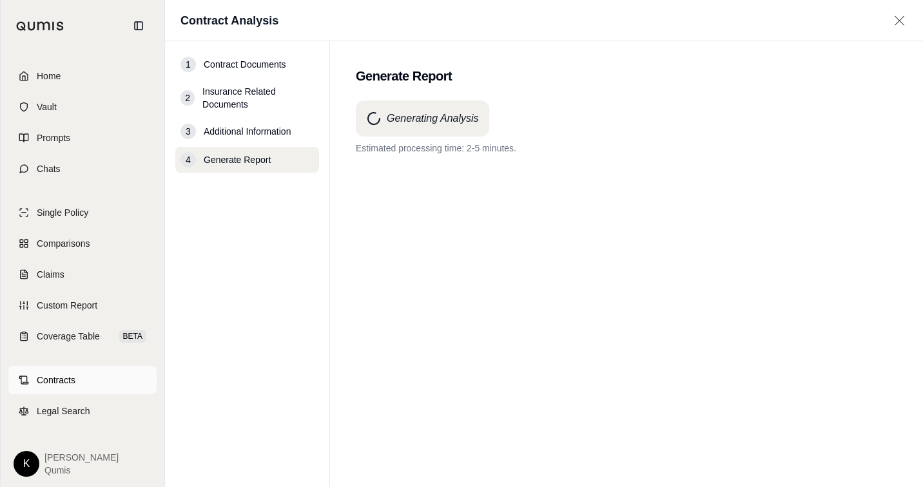
click at [81, 387] on link "Contracts" at bounding box center [82, 380] width 148 height 28
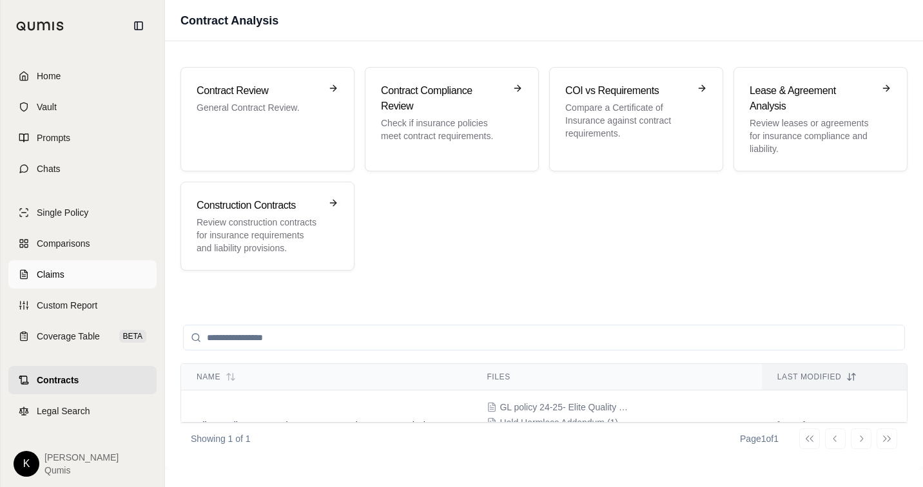
click at [32, 269] on link "Claims" at bounding box center [82, 274] width 148 height 28
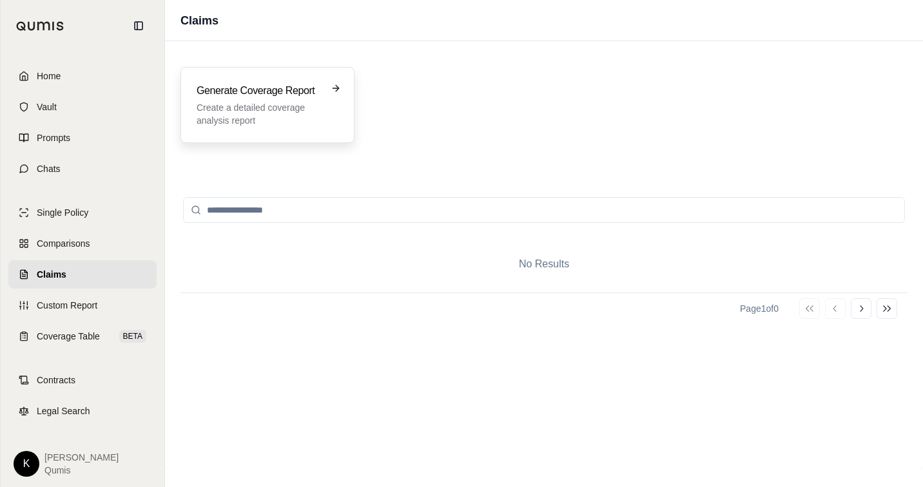
click at [226, 129] on div "Generate Coverage Report Create a detailed coverage analysis report" at bounding box center [267, 105] width 174 height 76
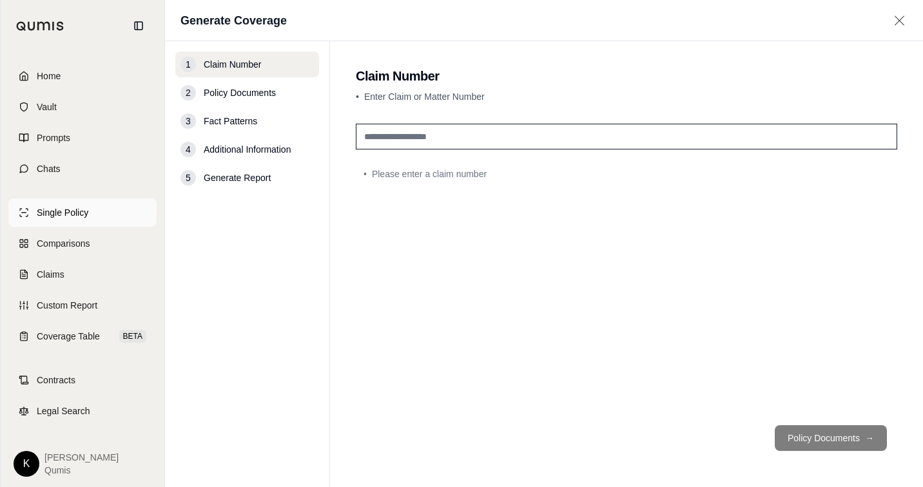
click at [82, 214] on span "Single Policy" at bounding box center [63, 212] width 52 height 13
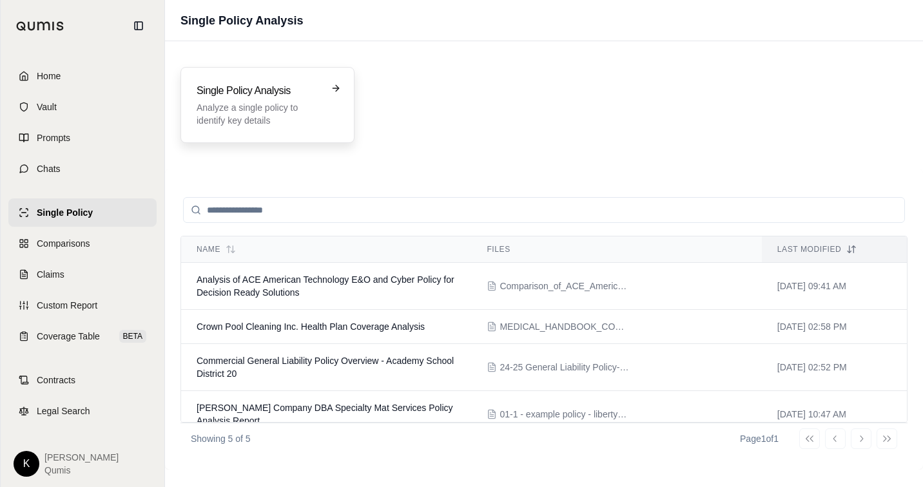
click at [255, 95] on h3 "Single Policy Analysis" at bounding box center [259, 90] width 124 height 15
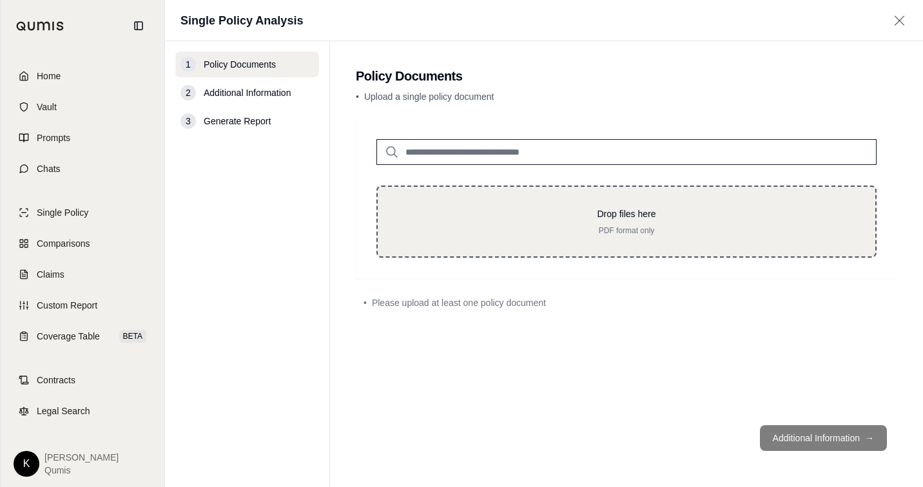
click at [570, 217] on p "Drop files here" at bounding box center [626, 213] width 456 height 13
click at [508, 207] on p "Drop files here" at bounding box center [626, 213] width 456 height 13
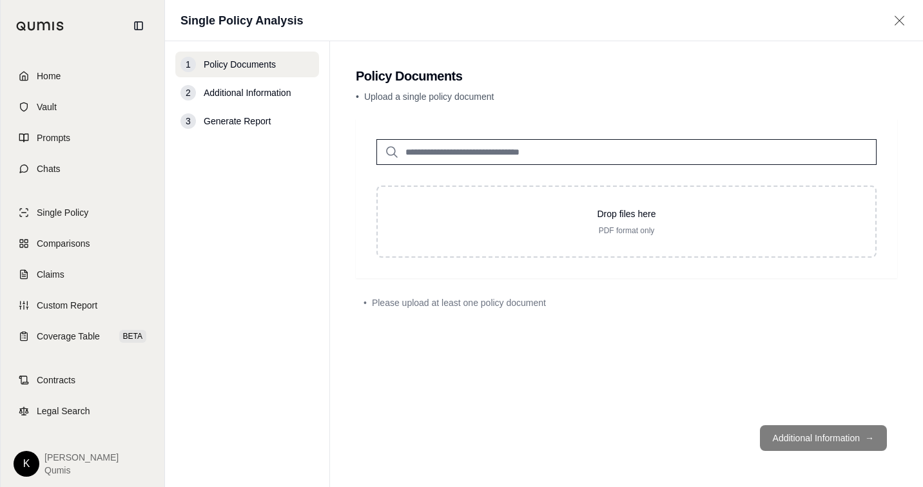
click at [584, 152] on input "search" at bounding box center [626, 152] width 500 height 26
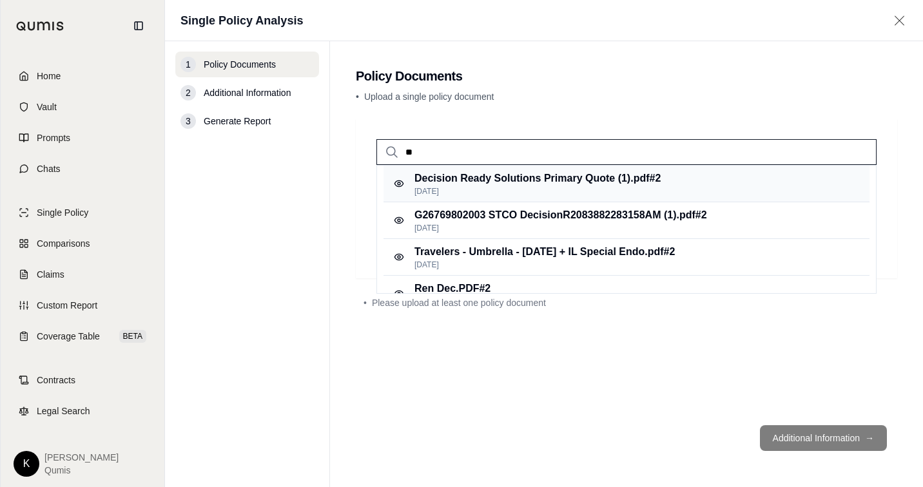
type input "**"
click at [568, 180] on p "Decision Ready Solutions Primary Quote (1).pdf #2" at bounding box center [537, 178] width 246 height 15
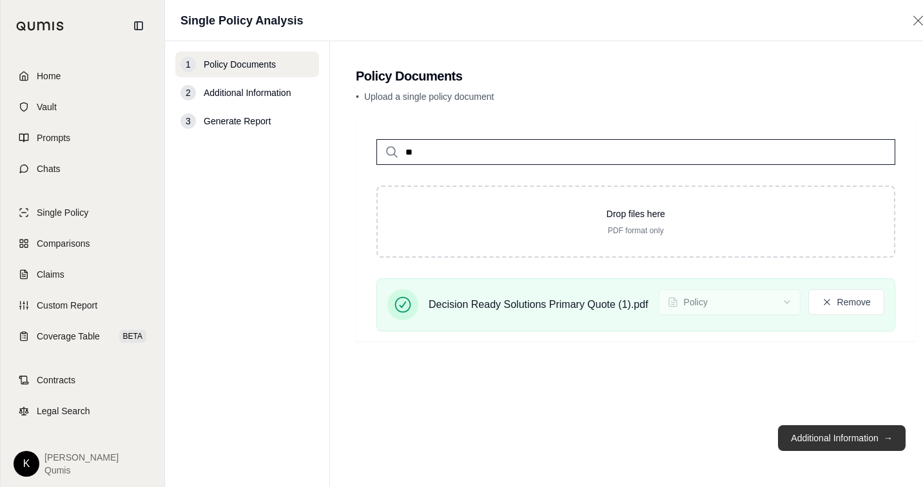
click at [837, 438] on button "Additional Information →" at bounding box center [841, 438] width 127 height 26
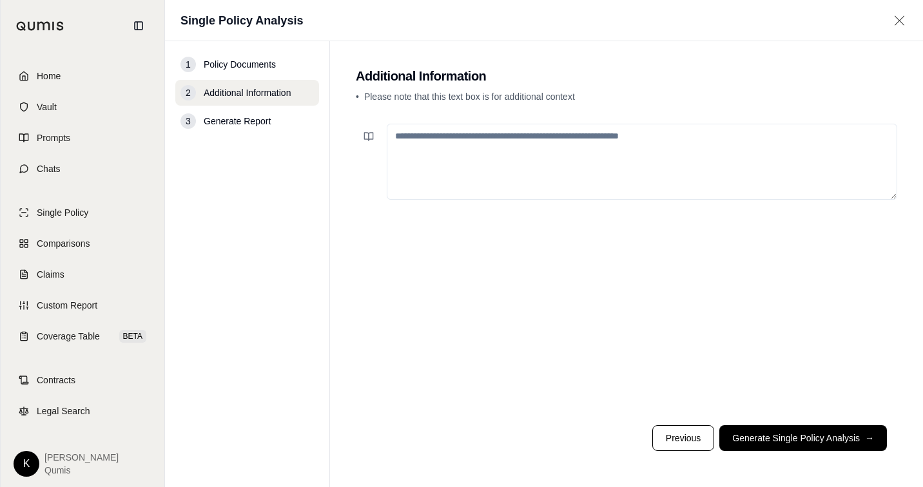
click at [815, 440] on button "Generate Single Policy Analysis →" at bounding box center [803, 438] width 168 height 26
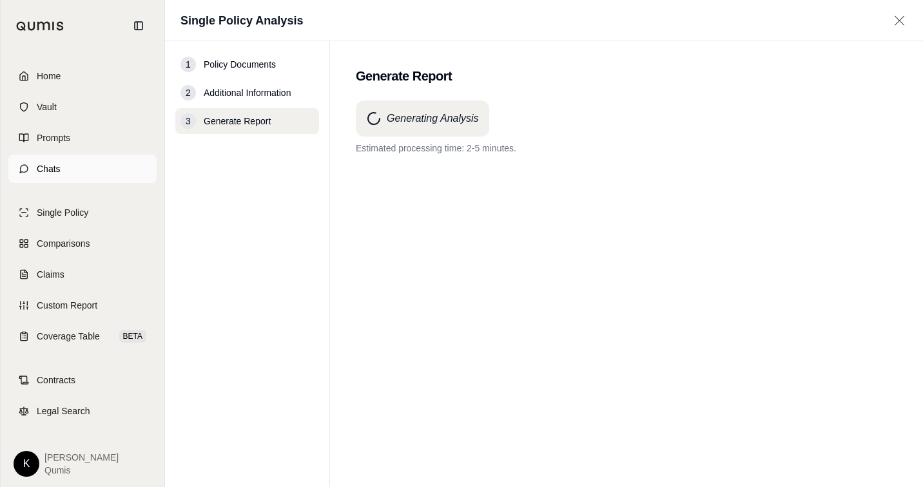
click at [89, 167] on link "Chats" at bounding box center [82, 169] width 148 height 28
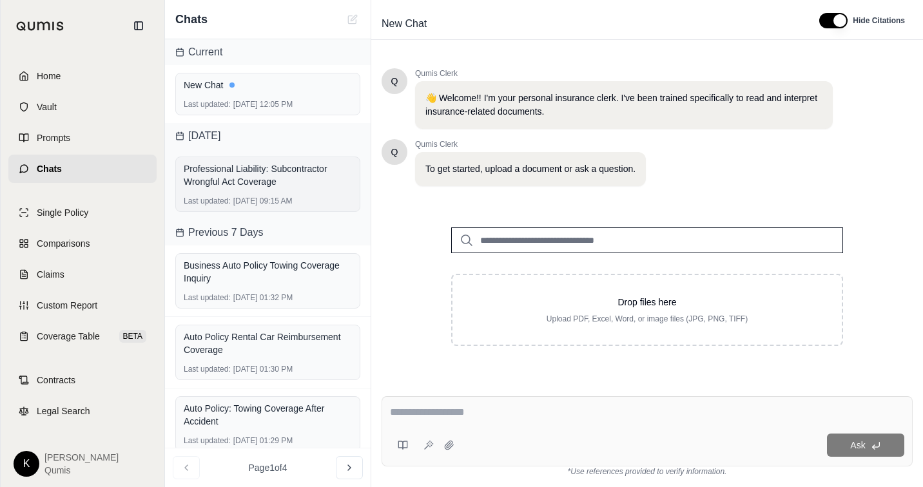
click at [334, 179] on div "Professional Liability: Subcontractor Wrongful Act Coverage" at bounding box center [268, 175] width 168 height 26
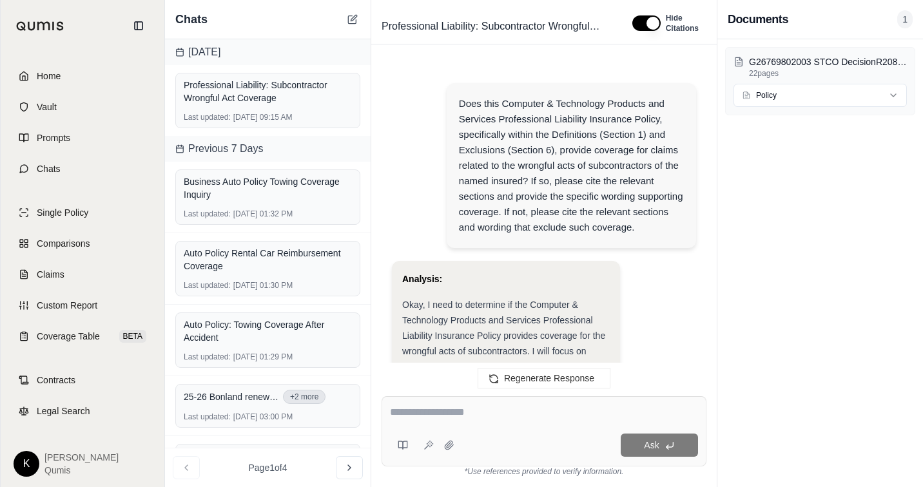
scroll to position [4078, 0]
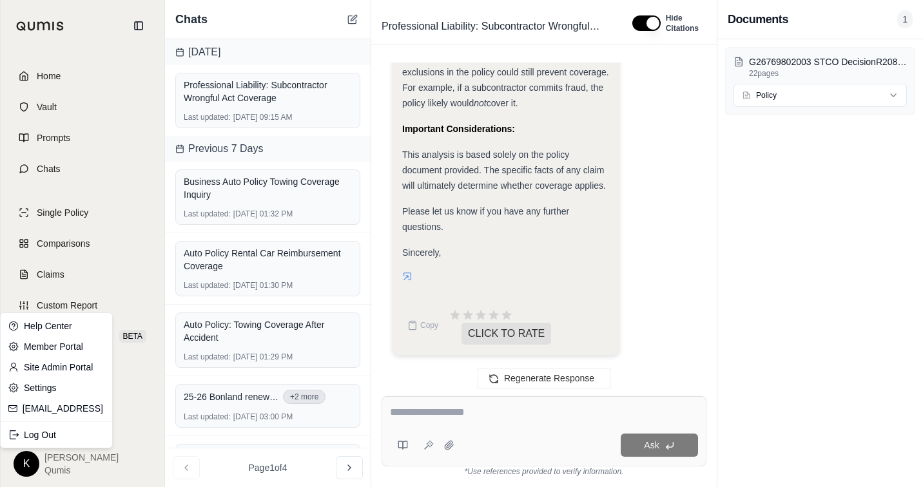
click at [21, 461] on html "Home Vault Prompts Chats Single Policy Comparisons Claims Custom Report Coverag…" at bounding box center [461, 243] width 923 height 487
click at [74, 410] on link "support@qumis.ai" at bounding box center [64, 408] width 82 height 13
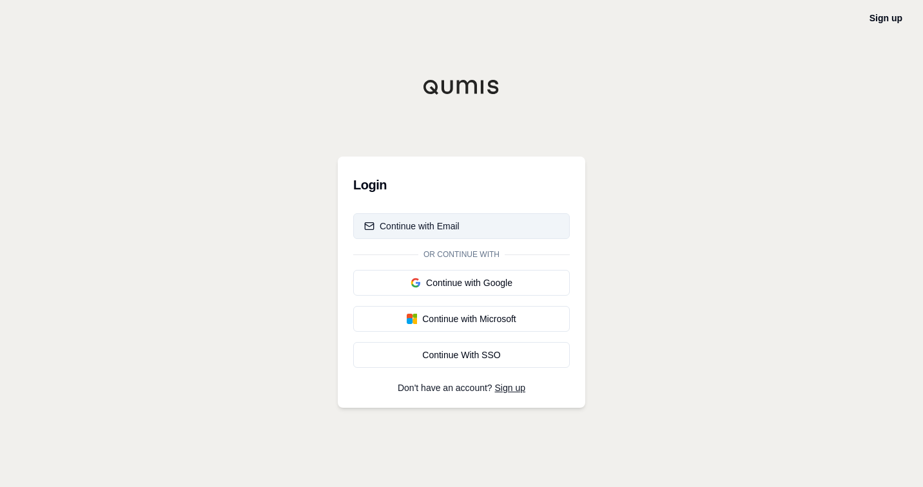
click at [421, 231] on div "Continue with Email" at bounding box center [411, 226] width 95 height 13
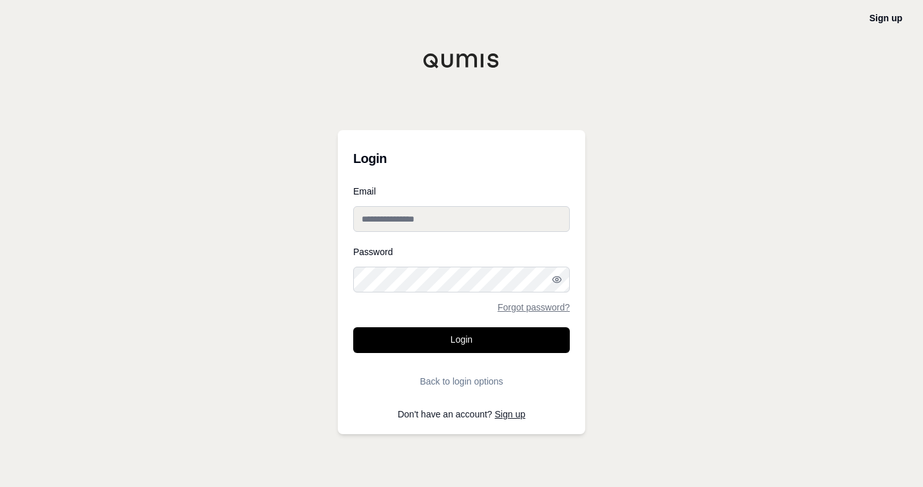
click at [458, 219] on input "Email" at bounding box center [461, 219] width 217 height 26
paste input "**********"
type input "**********"
click at [684, 314] on div "**********" at bounding box center [461, 243] width 923 height 487
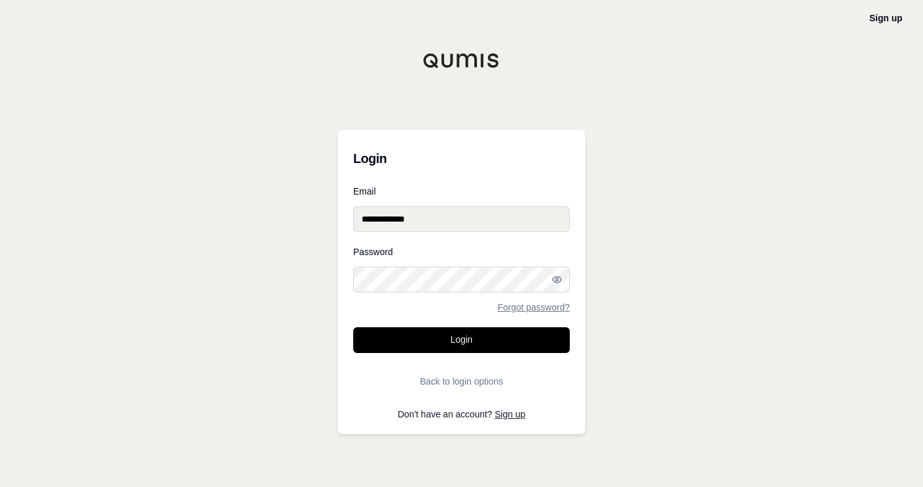
click at [750, 269] on div "**********" at bounding box center [461, 243] width 923 height 487
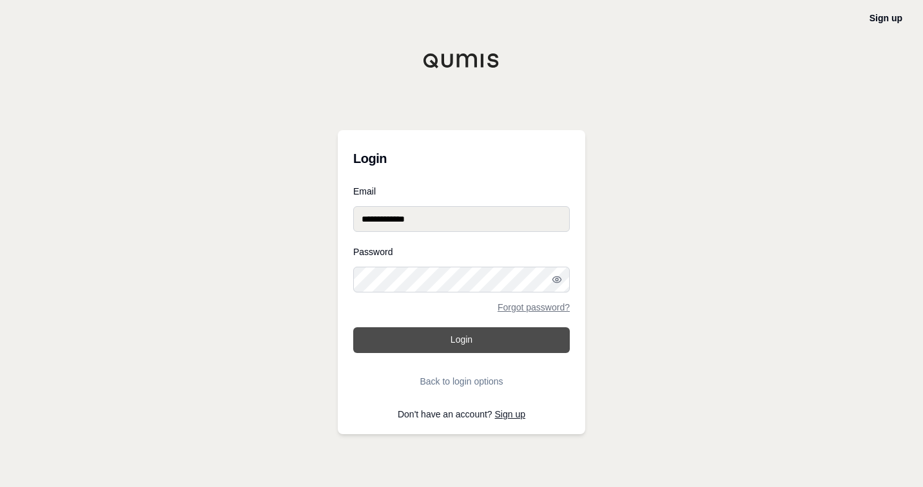
click at [457, 345] on button "Login" at bounding box center [461, 340] width 217 height 26
